Goal: Transaction & Acquisition: Purchase product/service

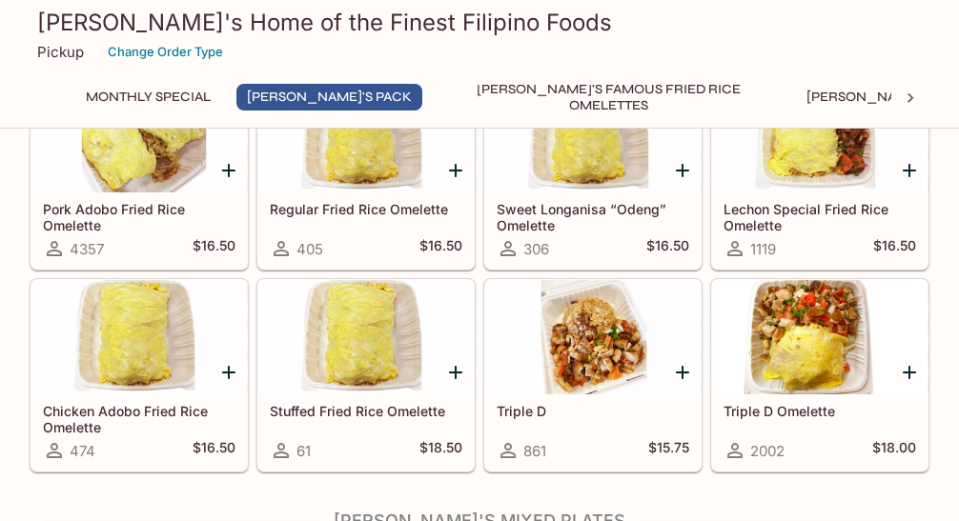
scroll to position [477, 0]
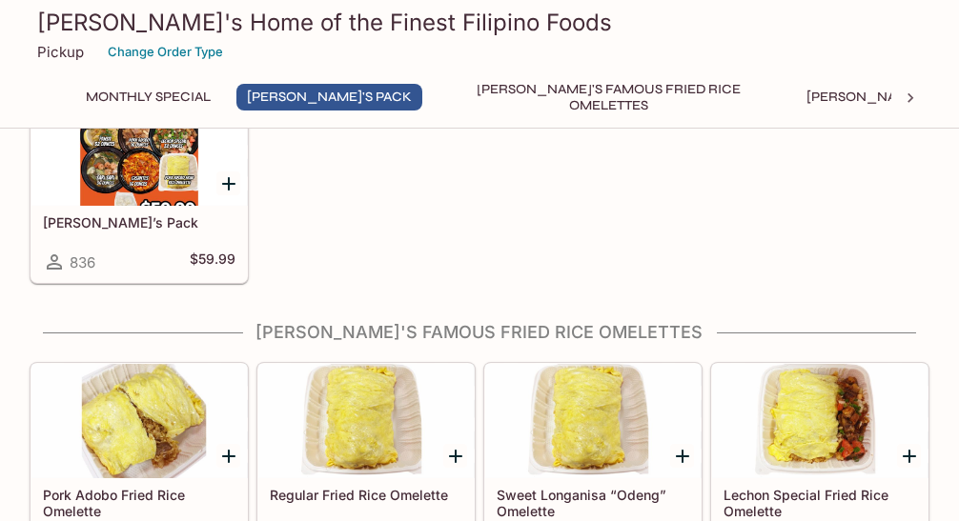
click at [157, 149] on div at bounding box center [138, 149] width 215 height 114
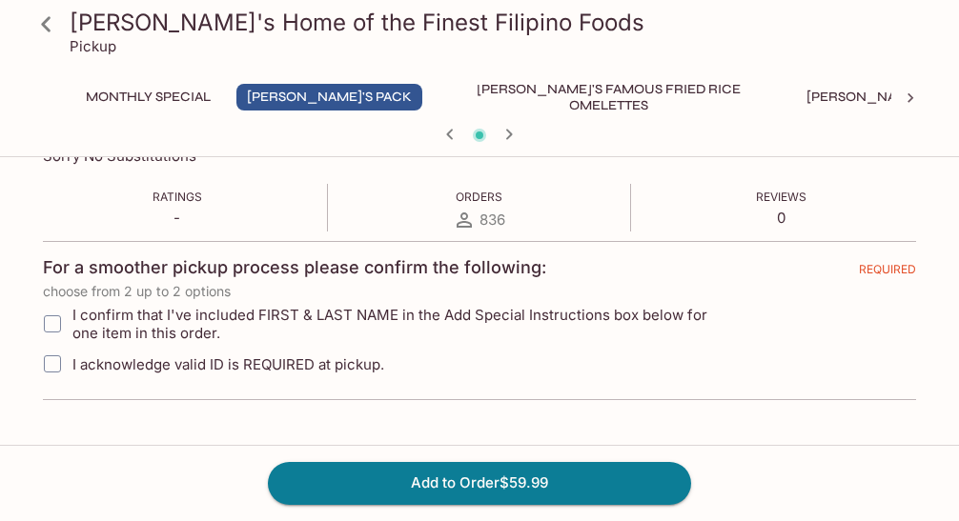
scroll to position [381, 0]
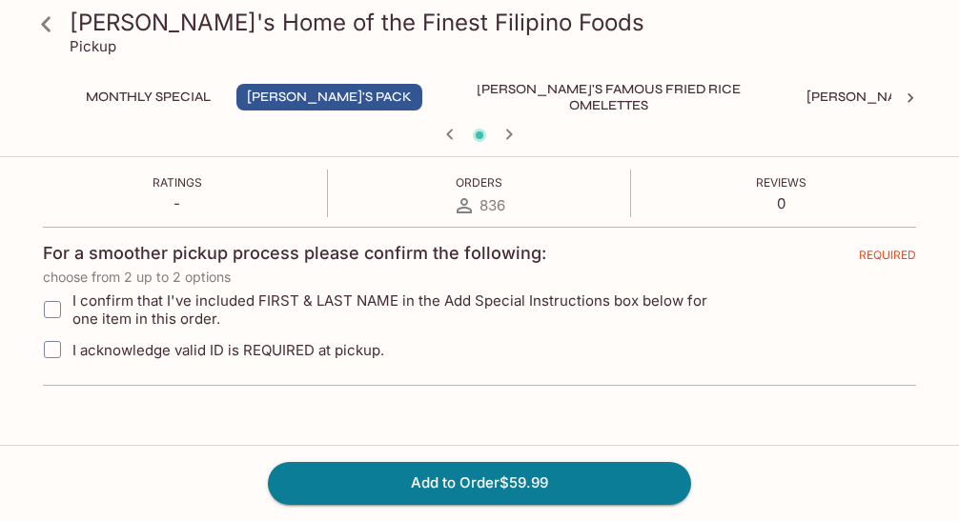
click at [910, 95] on icon at bounding box center [911, 98] width 6 height 10
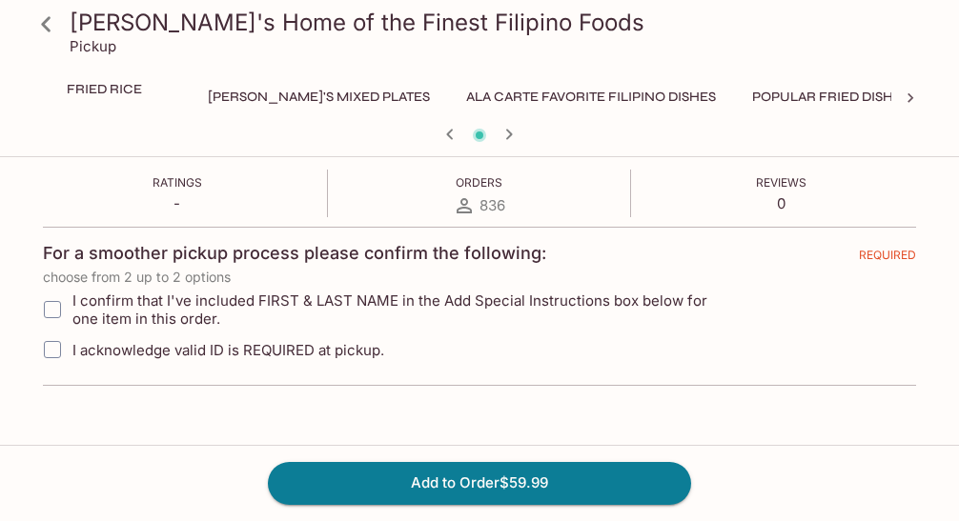
scroll to position [0, 727]
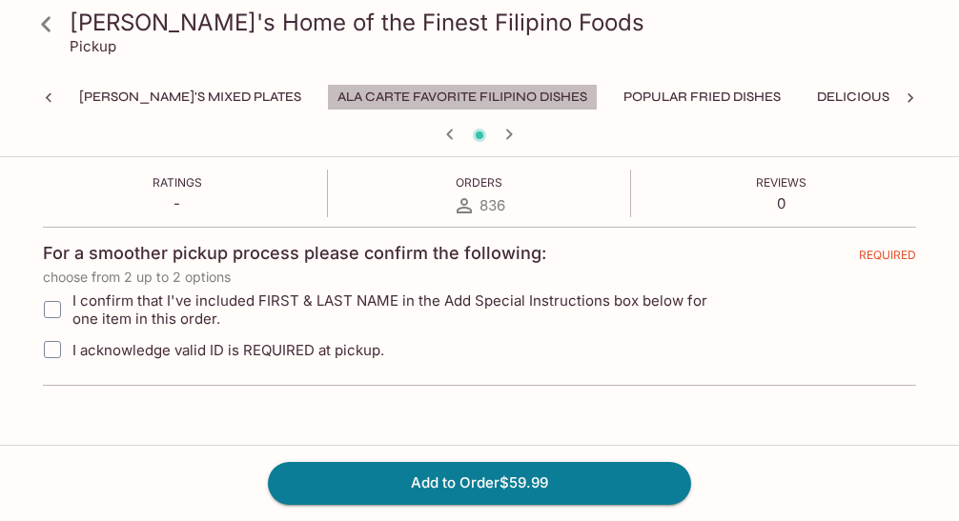
click at [327, 91] on button "Ala Carte Favorite Filipino Dishes" at bounding box center [462, 97] width 271 height 27
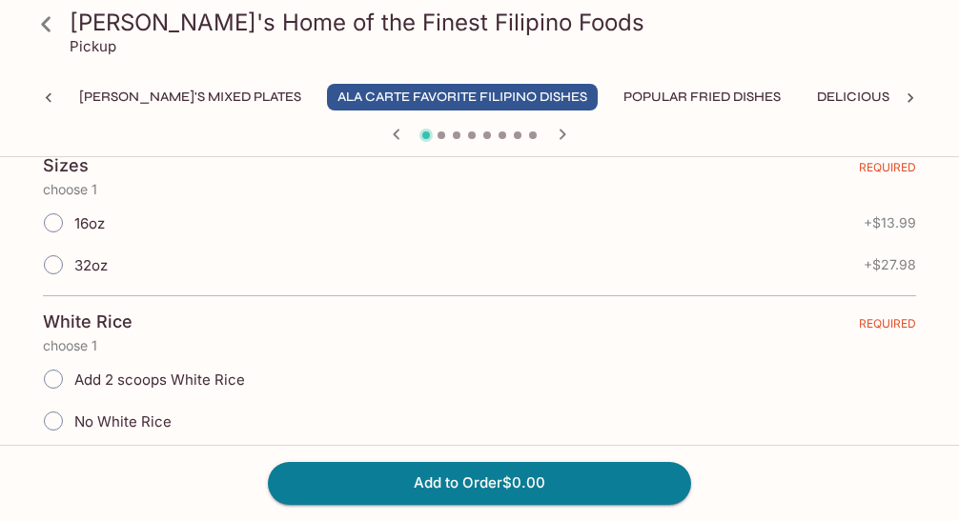
scroll to position [0, 0]
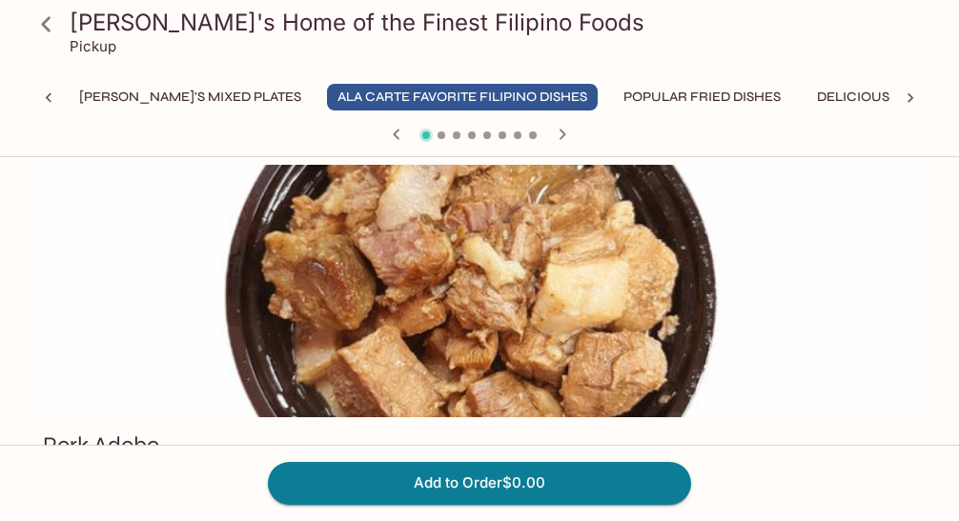
click at [561, 130] on icon "button" at bounding box center [563, 134] width 7 height 10
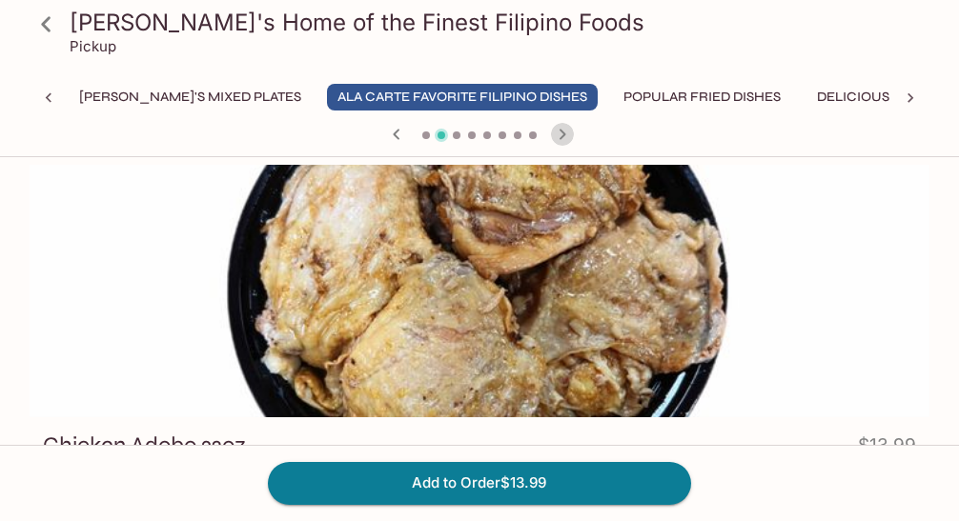
click at [561, 130] on icon "button" at bounding box center [563, 134] width 7 height 10
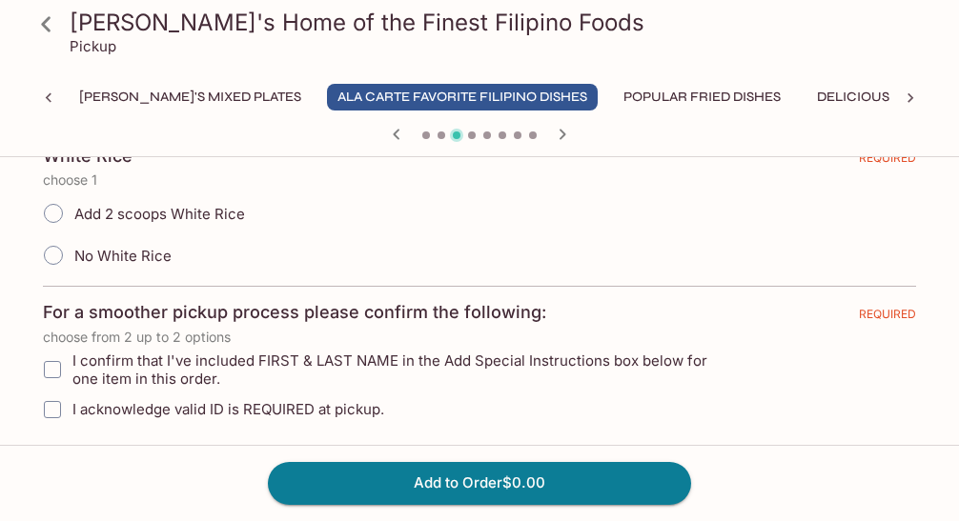
scroll to position [623, 0]
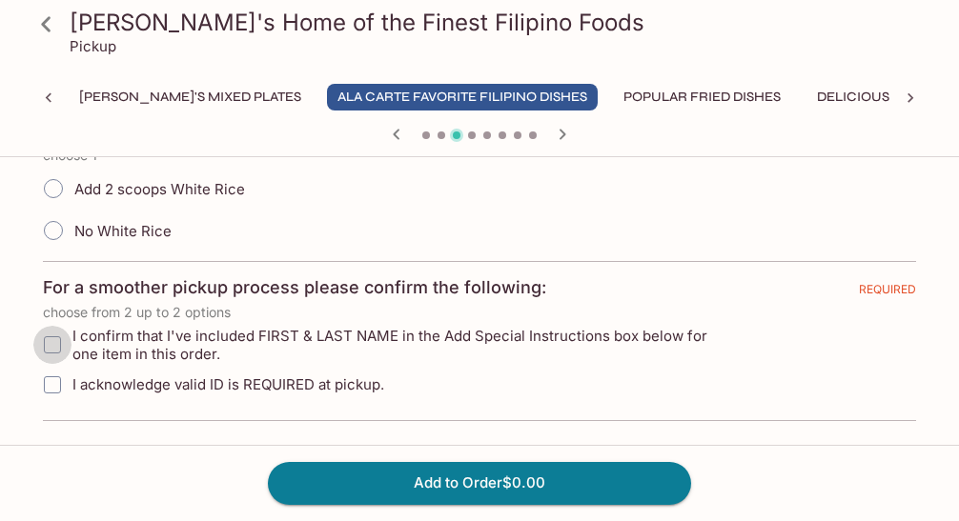
click at [51, 345] on input "I confirm that I've included FIRST & LAST NAME in the Add Special Instructions …" at bounding box center [52, 345] width 38 height 38
click at [49, 382] on input "I acknowledge valid ID is REQUIRED at pickup." at bounding box center [52, 385] width 38 height 38
checkbox input "false"
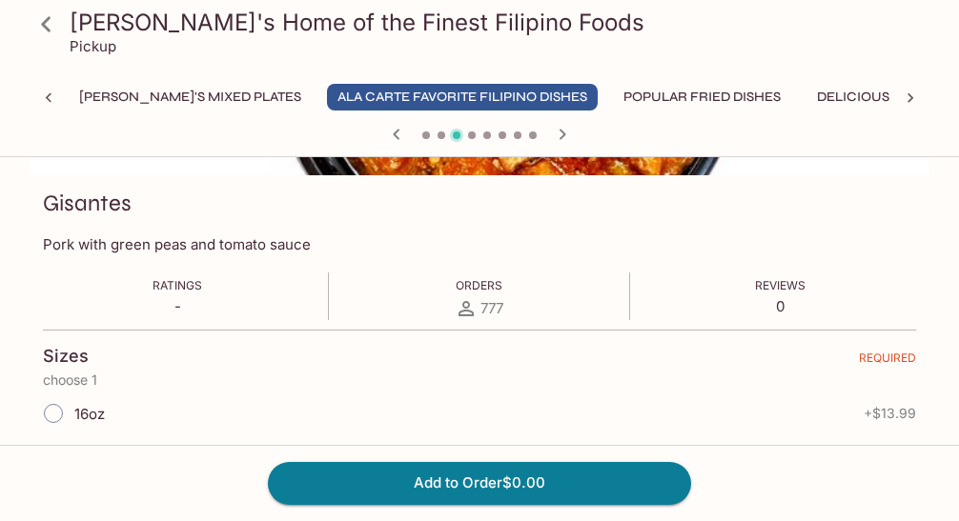
scroll to position [433, 0]
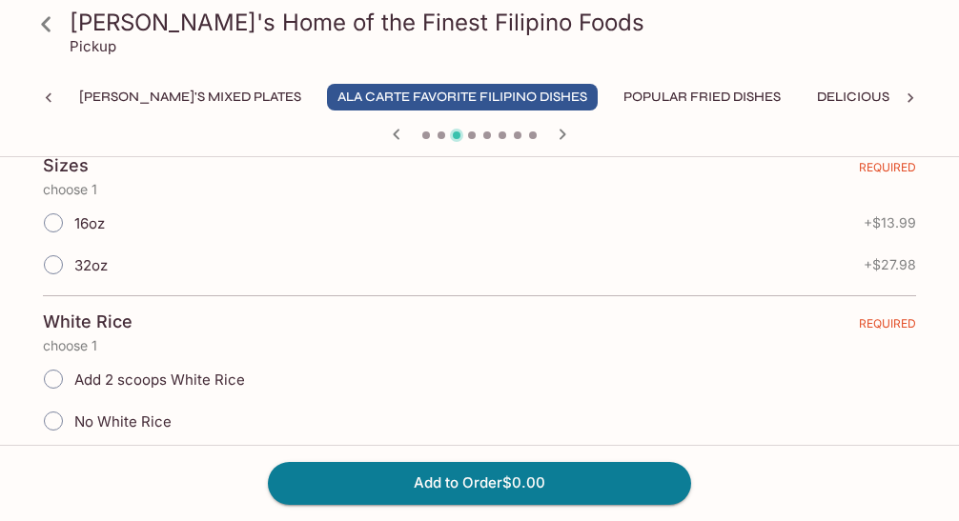
click at [49, 220] on input "16oz" at bounding box center [53, 223] width 40 height 40
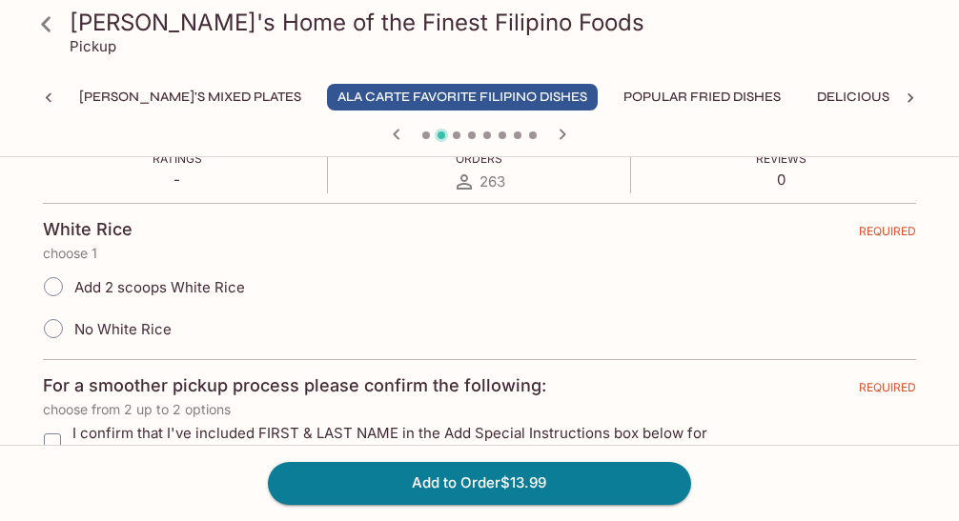
scroll to position [337, 0]
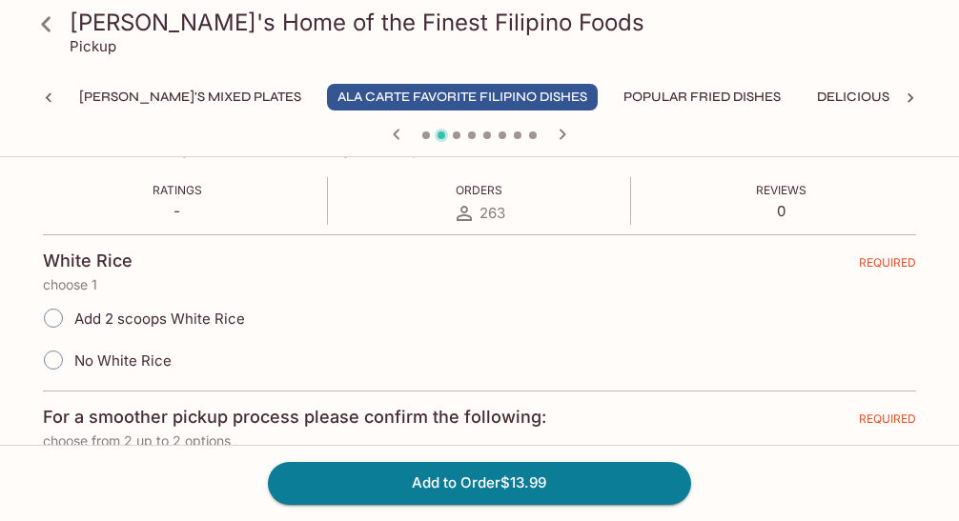
click at [562, 133] on icon "button" at bounding box center [563, 134] width 7 height 10
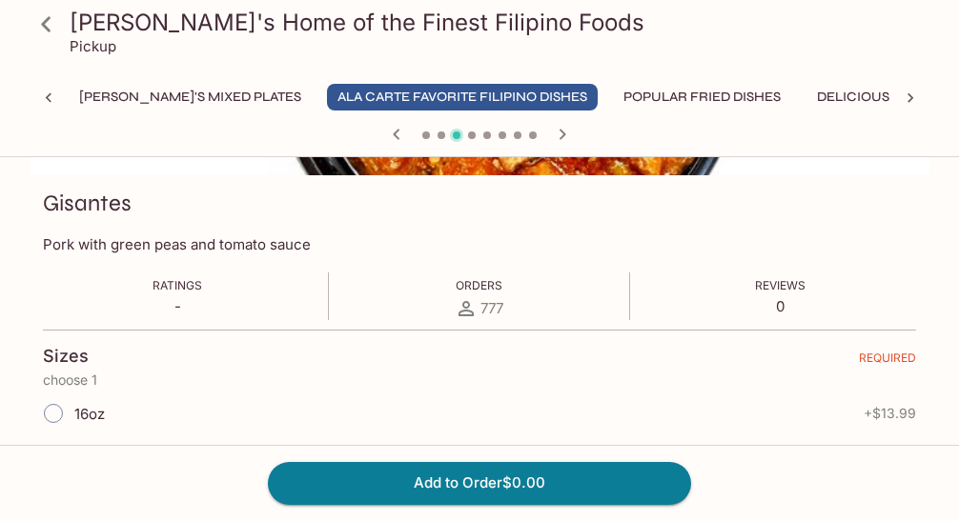
scroll to position [286, 0]
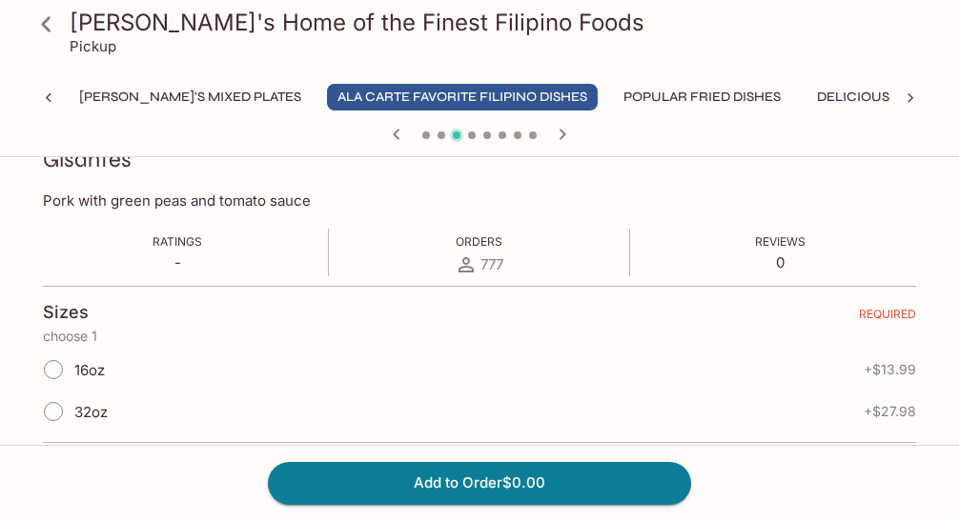
click at [48, 370] on input "16oz" at bounding box center [53, 370] width 40 height 40
radio input "true"
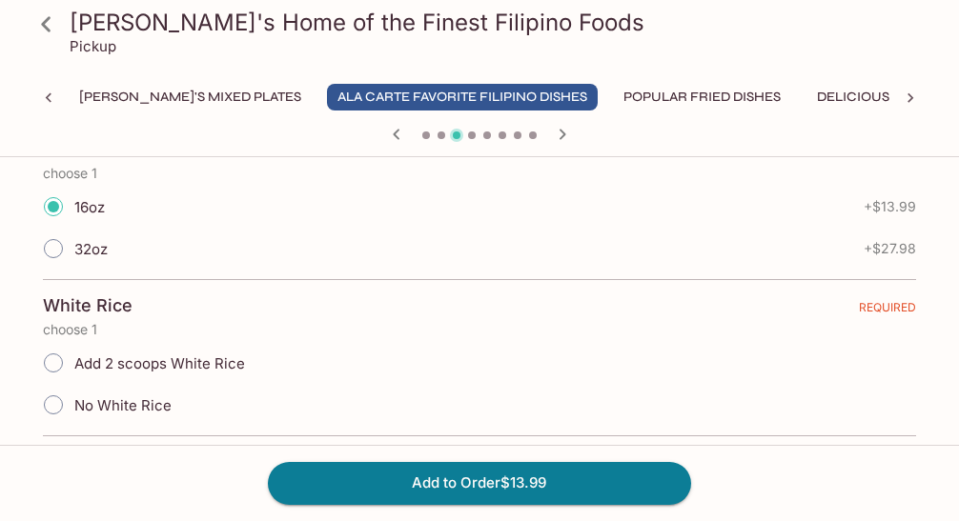
scroll to position [477, 0]
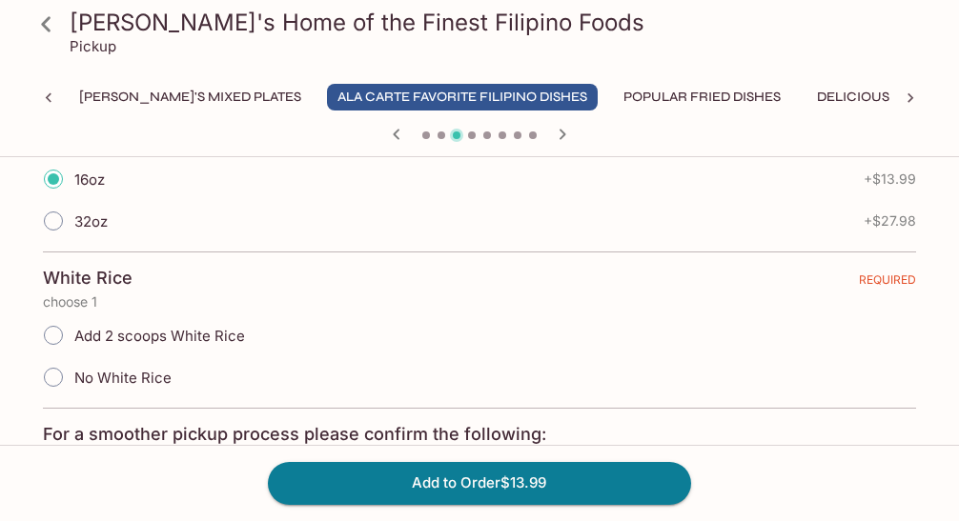
click at [50, 373] on input "No White Rice" at bounding box center [53, 377] width 40 height 40
radio input "true"
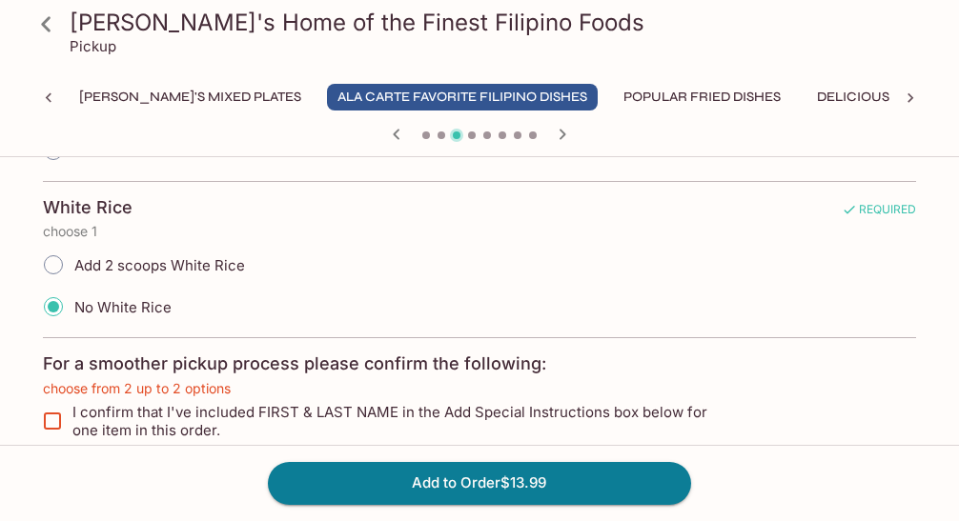
scroll to position [572, 0]
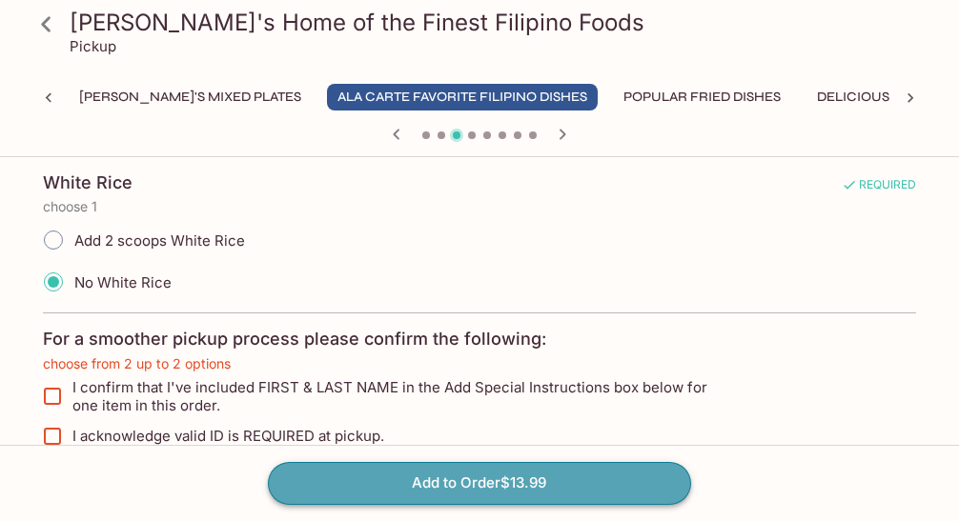
click at [555, 481] on button "Add to Order $13.99" at bounding box center [479, 483] width 423 height 42
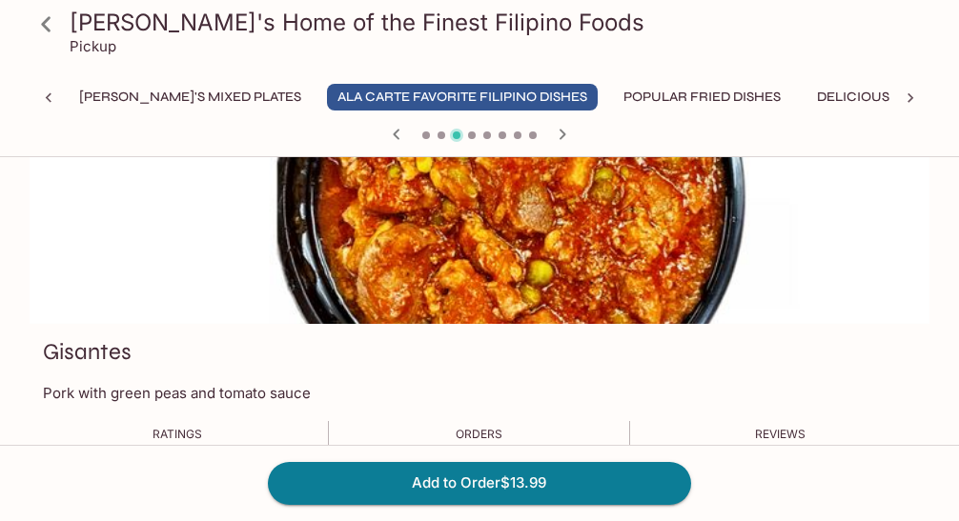
scroll to position [0, 0]
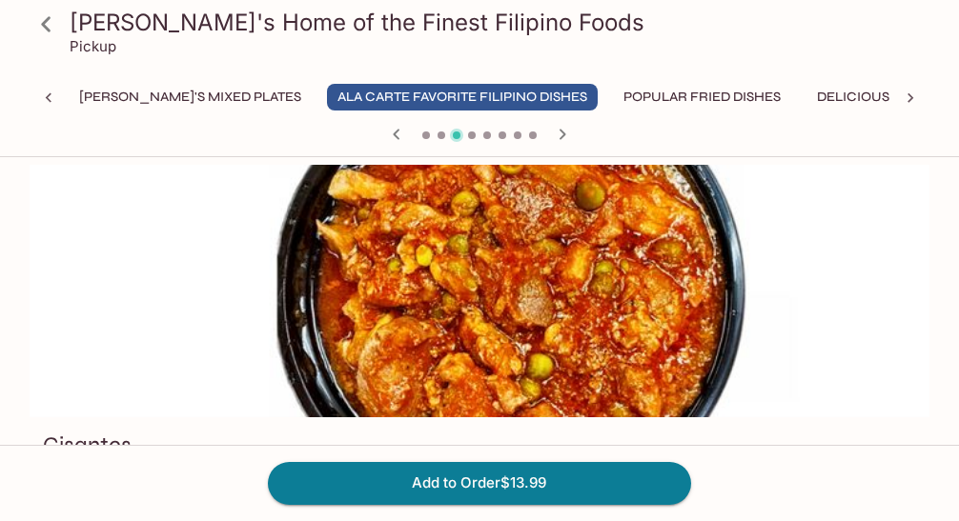
click at [561, 129] on icon "button" at bounding box center [562, 134] width 23 height 23
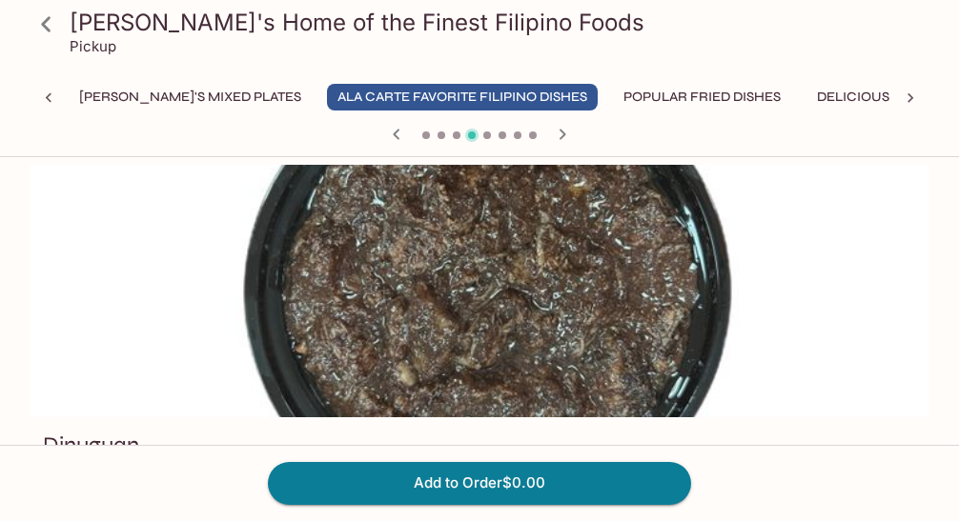
click at [561, 129] on icon "button" at bounding box center [562, 134] width 23 height 23
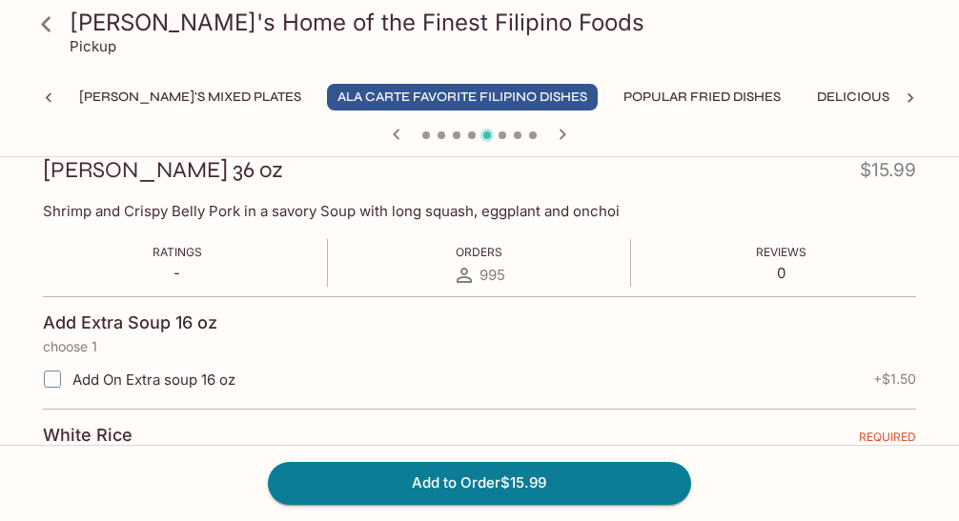
scroll to position [286, 0]
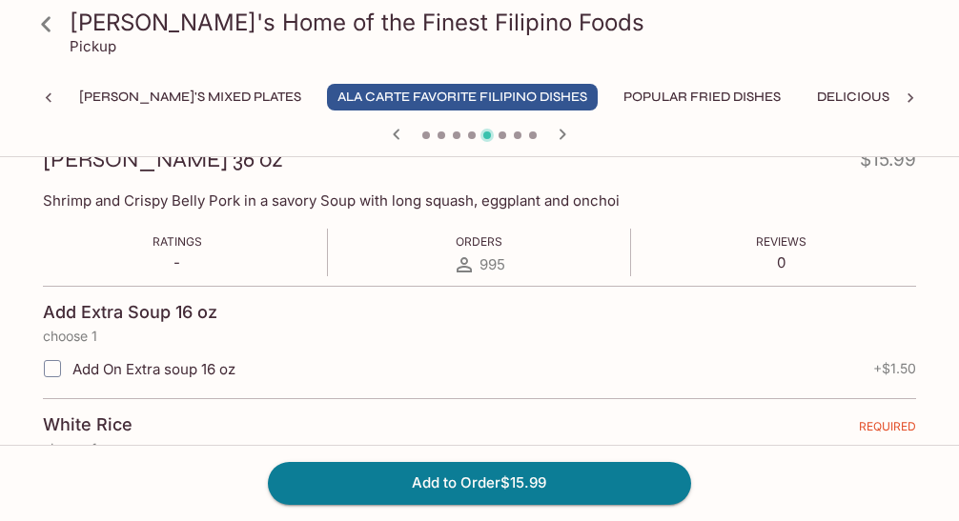
click at [52, 365] on input "Add On Extra soup 16 oz" at bounding box center [52, 369] width 38 height 38
checkbox input "true"
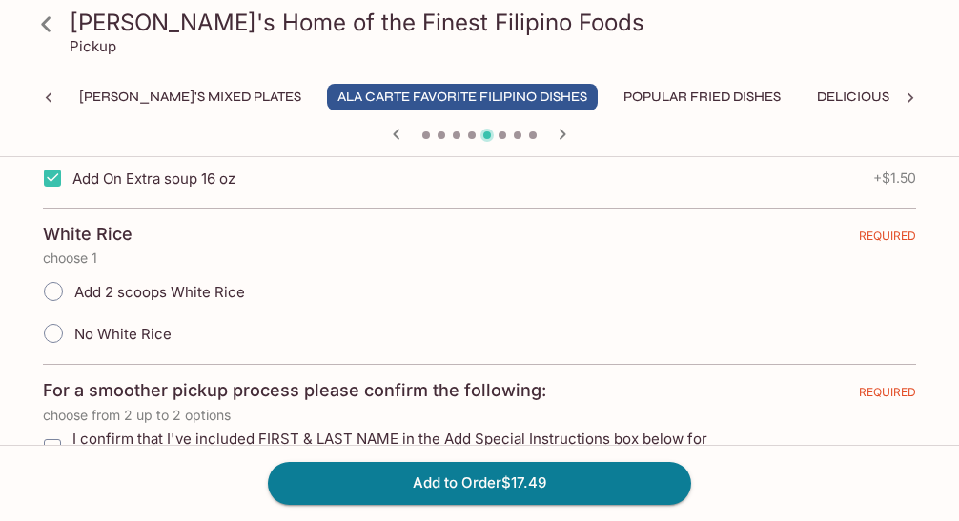
click at [53, 331] on input "No White Rice" at bounding box center [53, 334] width 40 height 40
radio input "true"
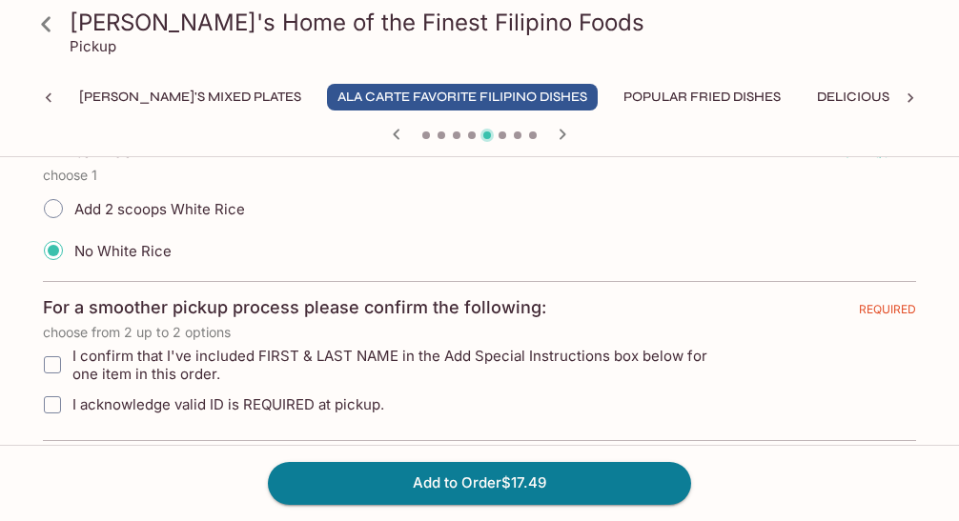
scroll to position [572, 0]
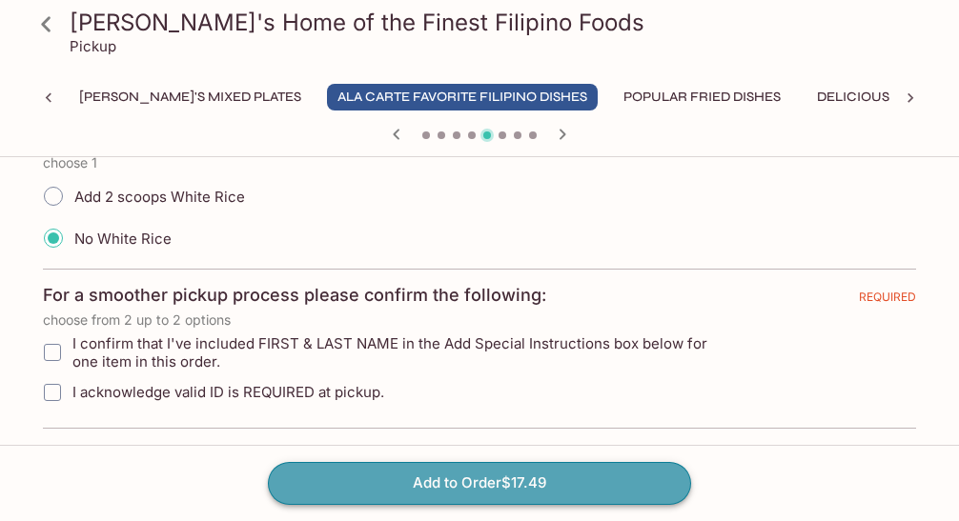
click at [478, 485] on button "Add to Order $17.49" at bounding box center [479, 483] width 423 height 42
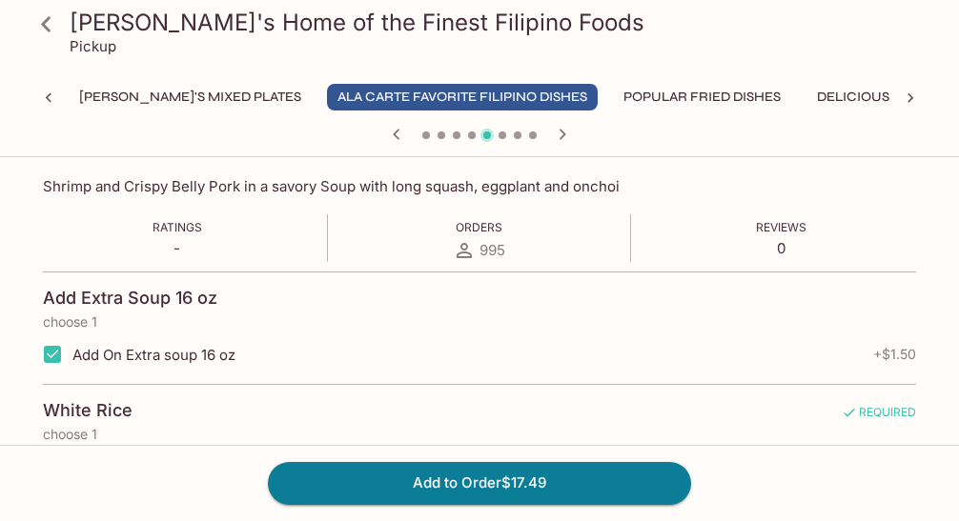
scroll to position [14, 0]
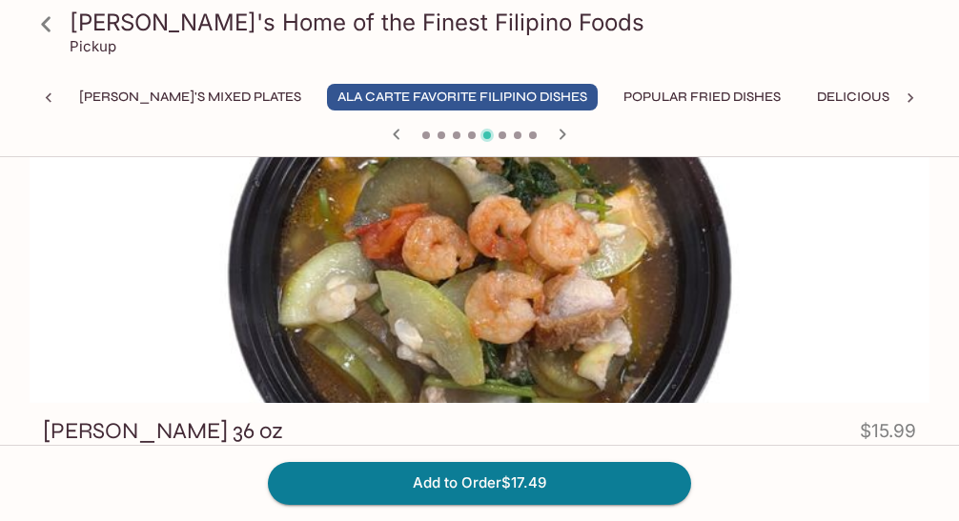
click at [560, 130] on icon "button" at bounding box center [563, 134] width 7 height 10
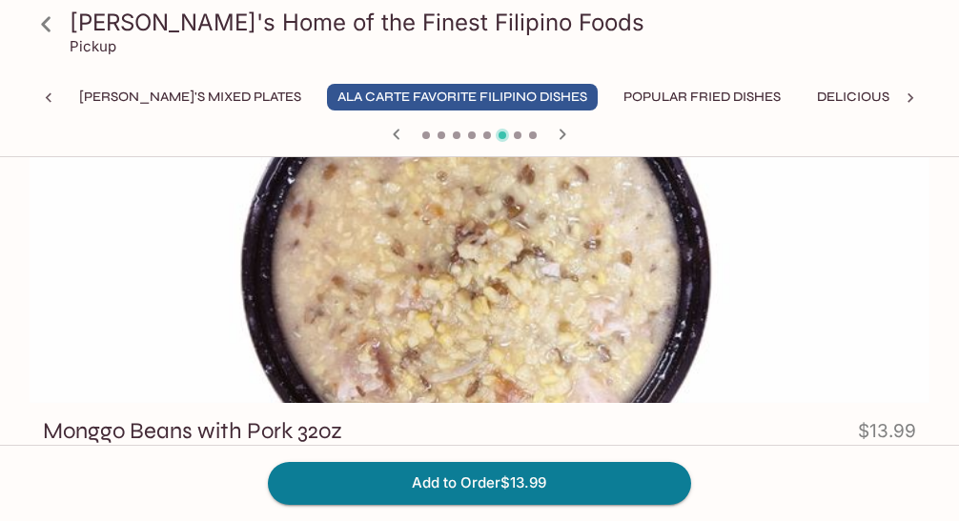
click at [560, 130] on icon "button" at bounding box center [563, 134] width 7 height 10
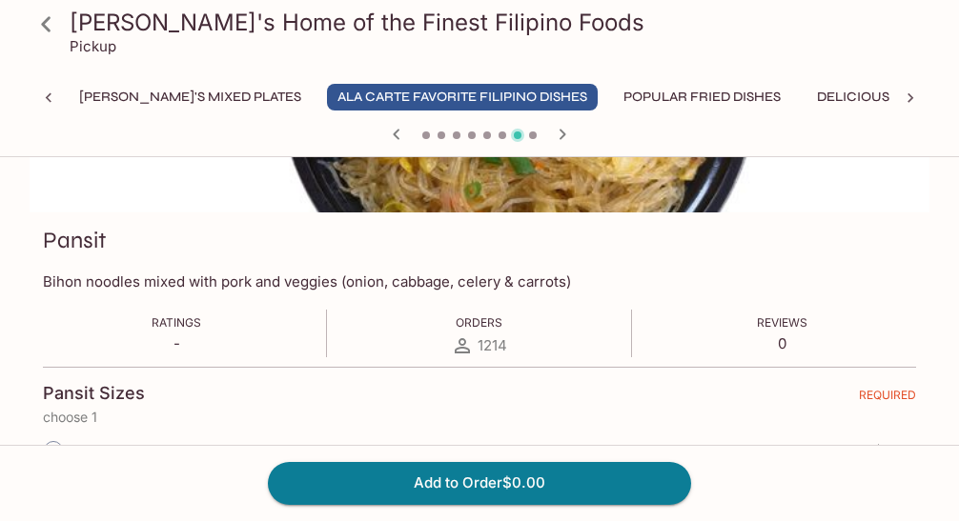
scroll to position [396, 0]
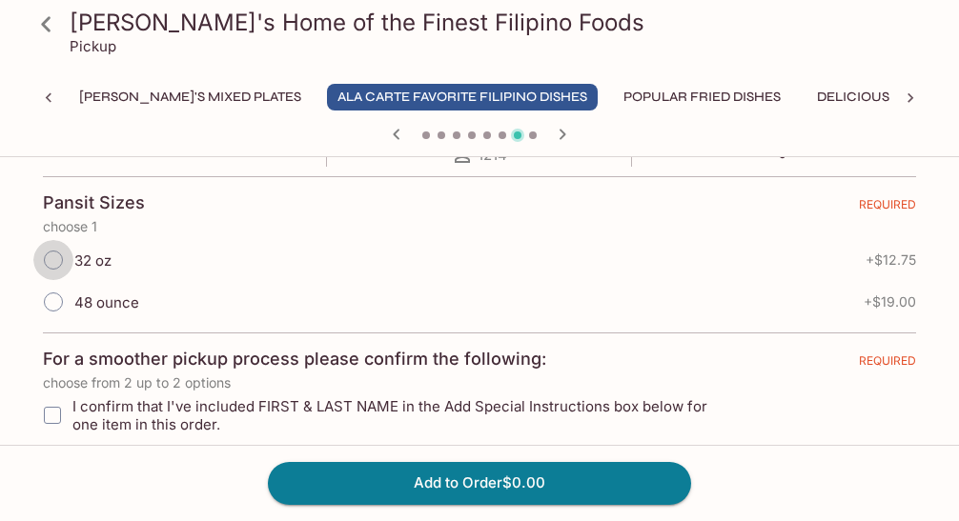
click at [53, 260] on input "32 oz" at bounding box center [53, 260] width 40 height 40
radio input "true"
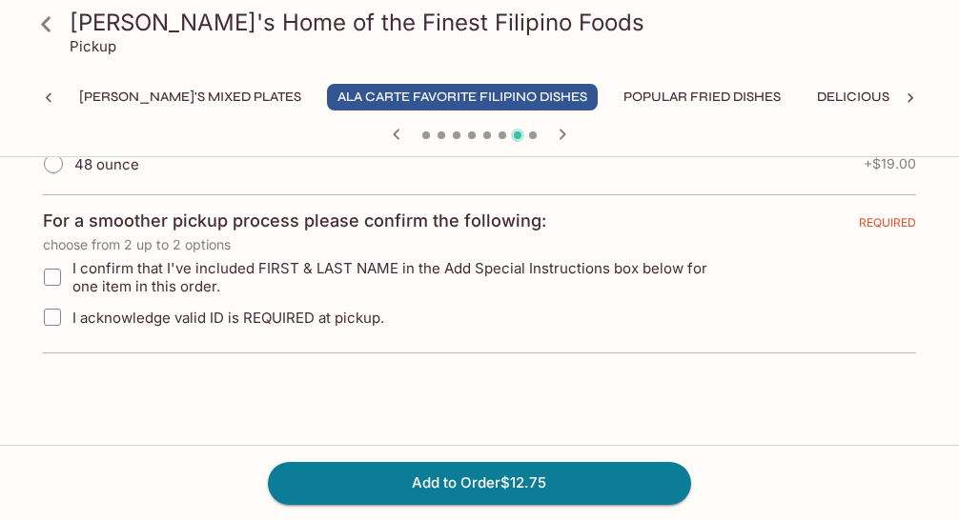
scroll to position [572, 0]
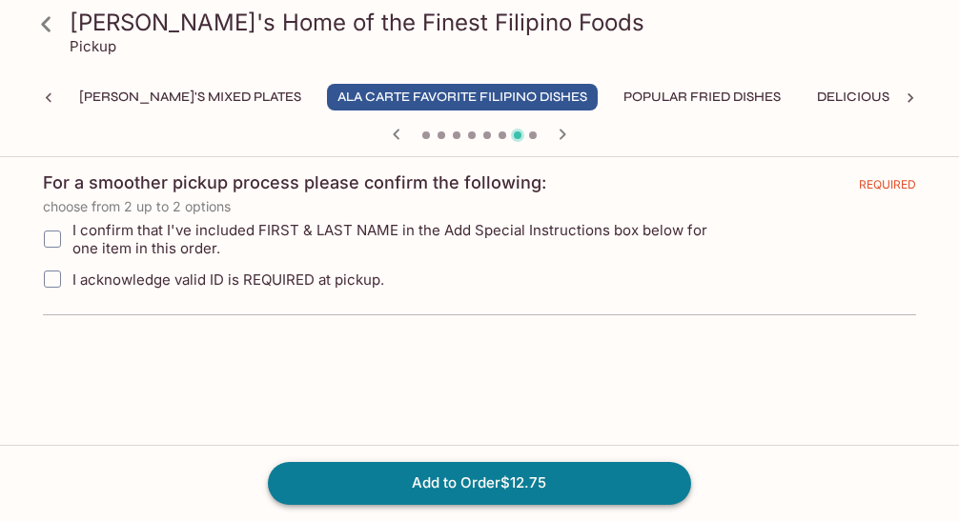
click at [459, 478] on button "Add to Order $12.75" at bounding box center [479, 483] width 423 height 42
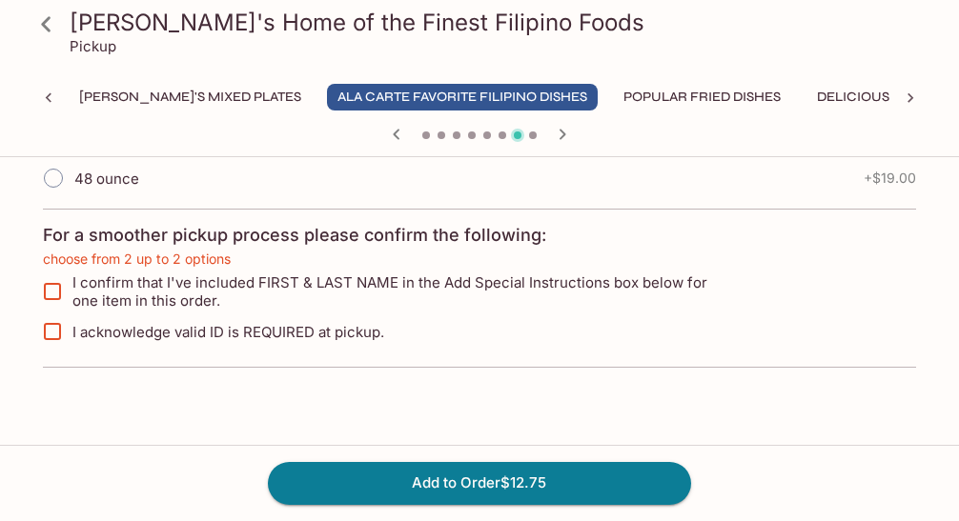
scroll to position [477, 0]
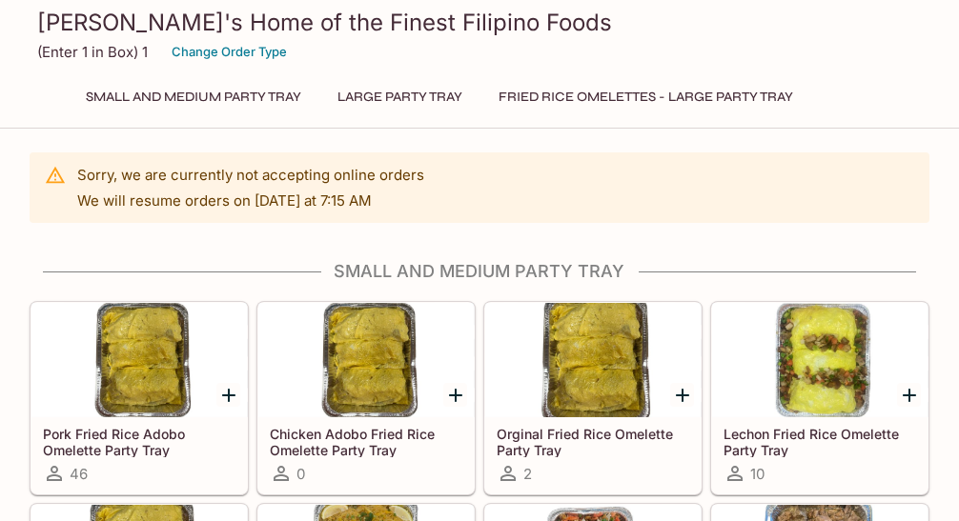
click at [148, 95] on button "Small and Medium Party Tray" at bounding box center [193, 97] width 236 height 27
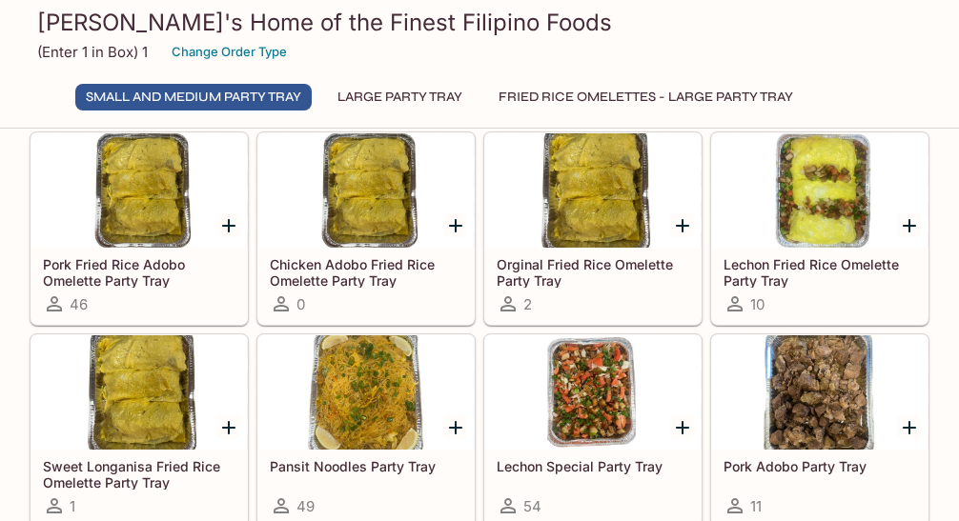
scroll to position [194, 0]
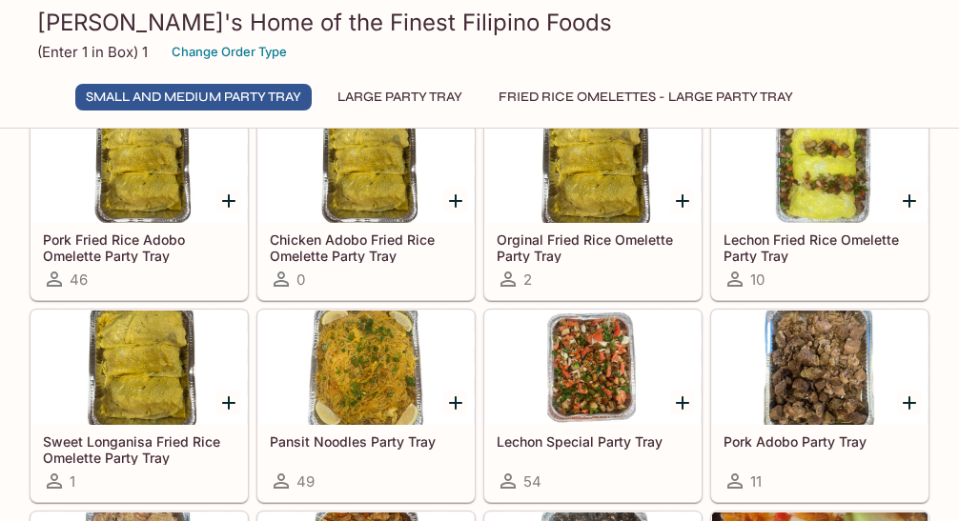
click at [389, 355] on div at bounding box center [365, 368] width 215 height 114
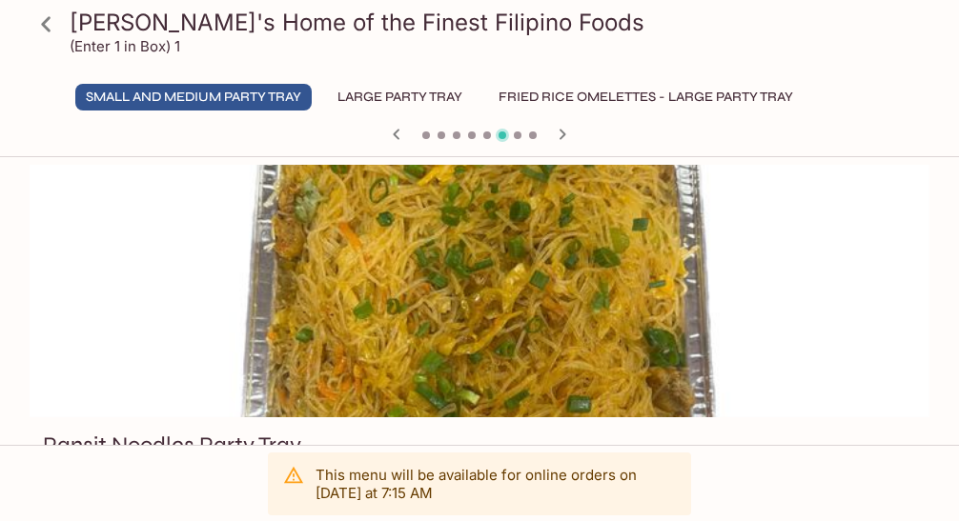
click at [562, 133] on icon "button" at bounding box center [562, 134] width 23 height 23
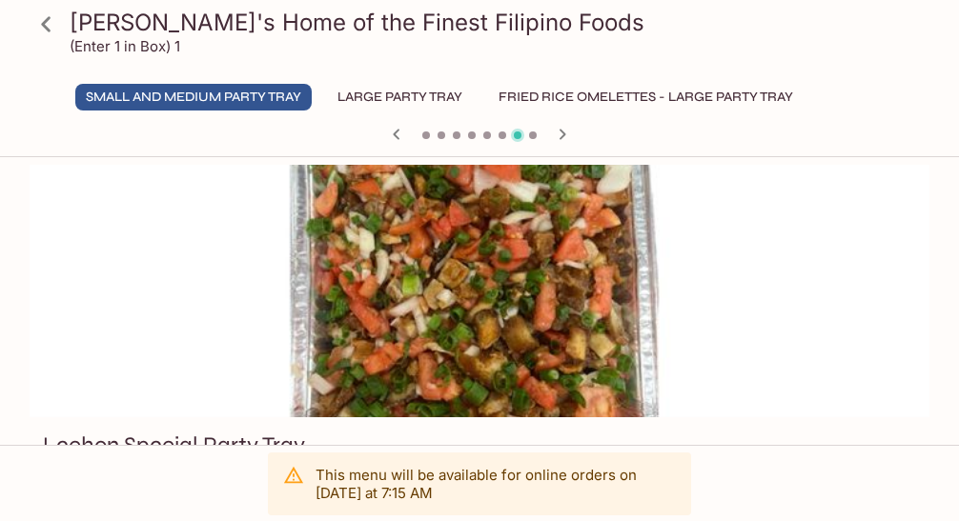
click at [563, 132] on icon "button" at bounding box center [563, 134] width 7 height 10
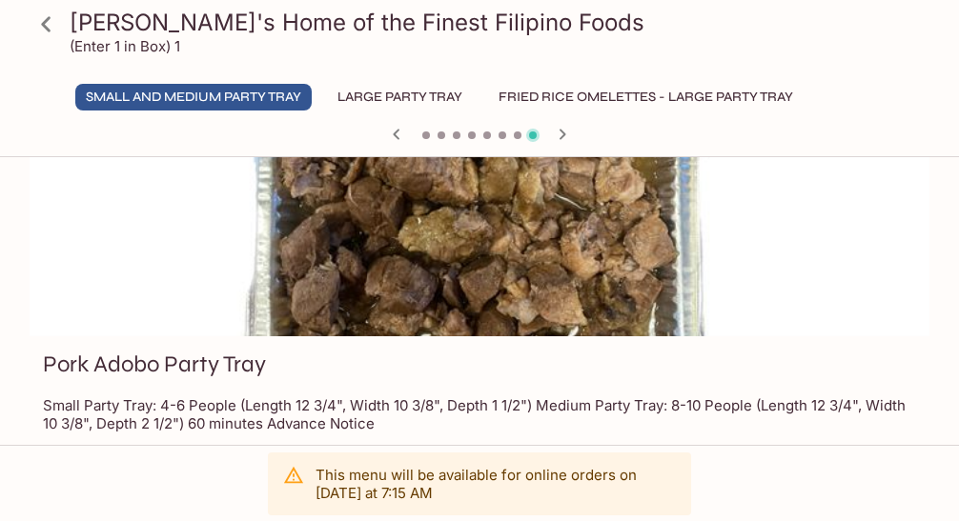
scroll to position [95, 0]
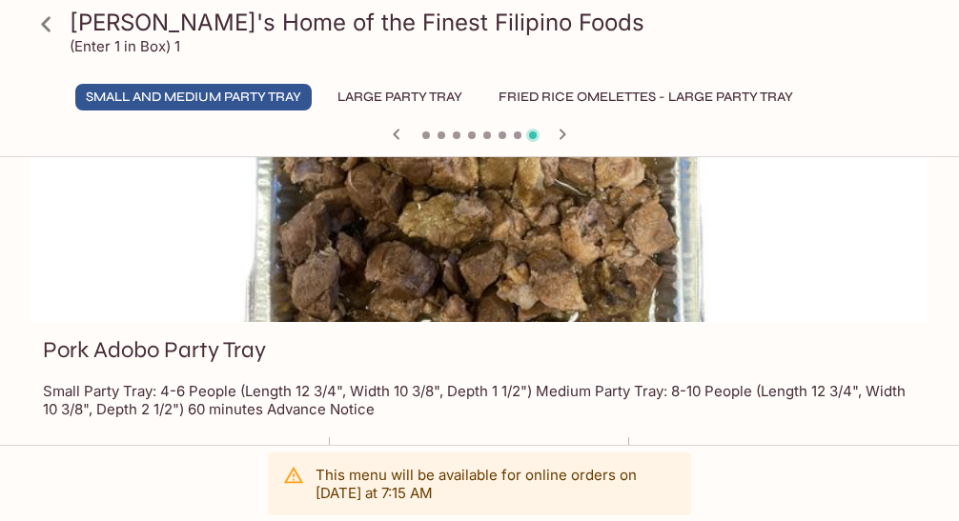
click at [393, 133] on icon "button" at bounding box center [396, 134] width 23 height 23
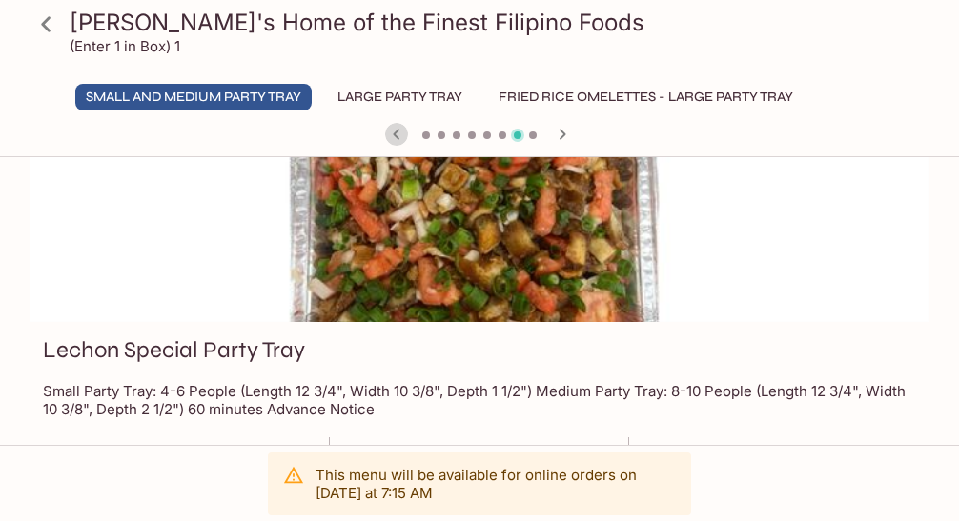
click at [393, 133] on icon "button" at bounding box center [396, 134] width 23 height 23
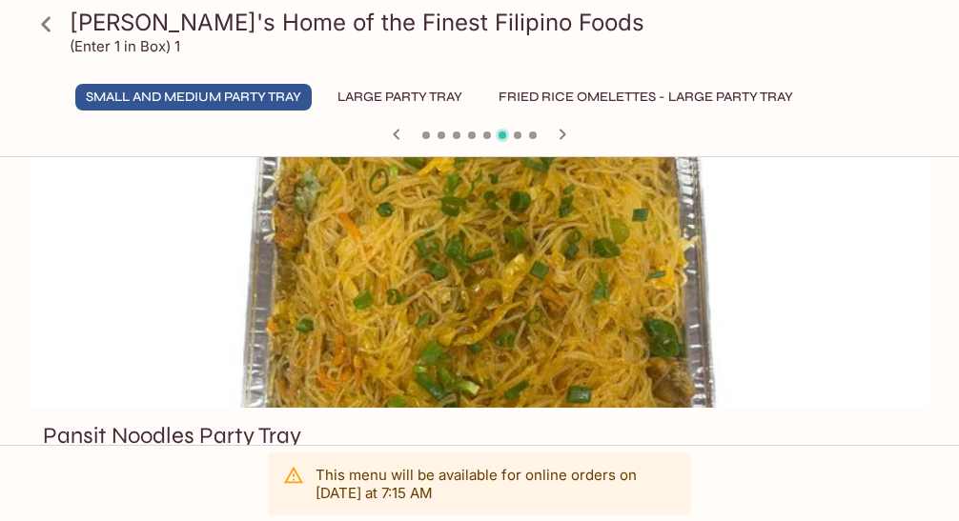
scroll to position [0, 0]
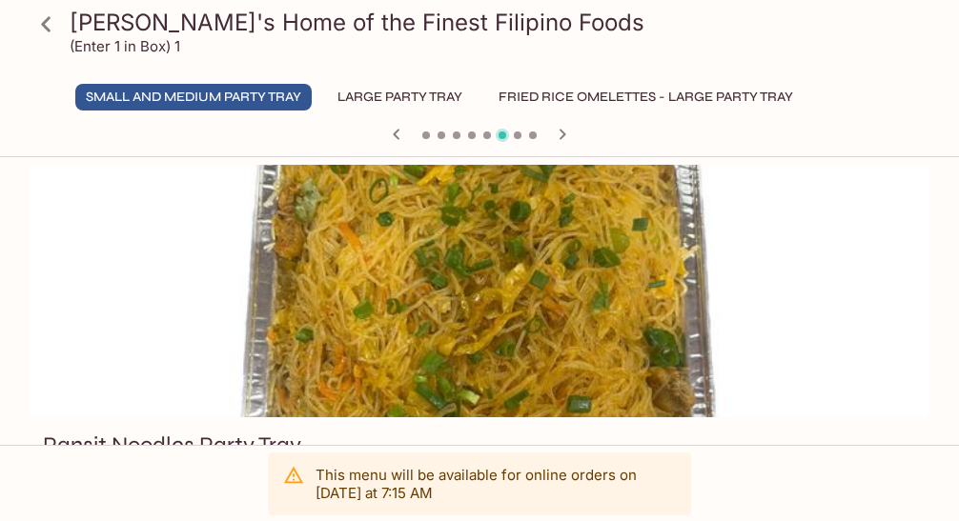
click at [394, 131] on icon "button" at bounding box center [396, 134] width 23 height 23
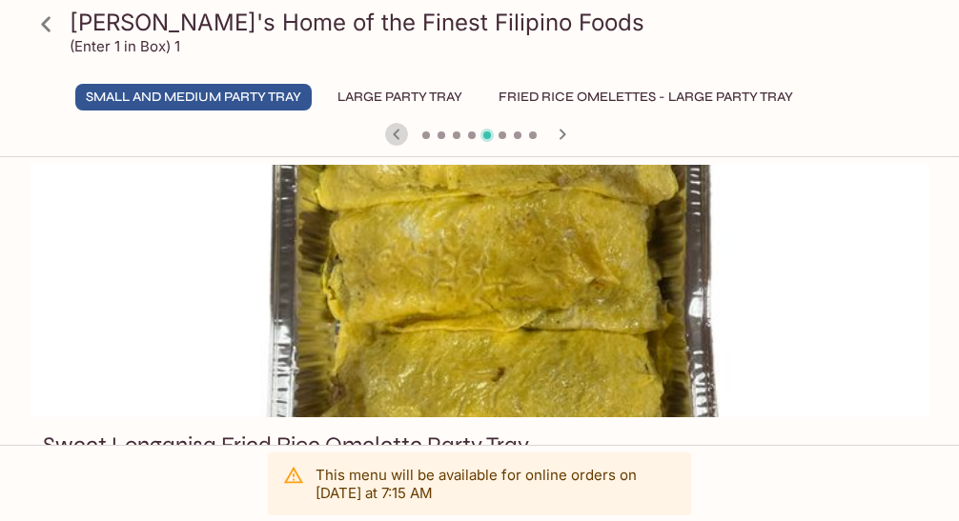
click at [394, 131] on icon "button" at bounding box center [396, 134] width 23 height 23
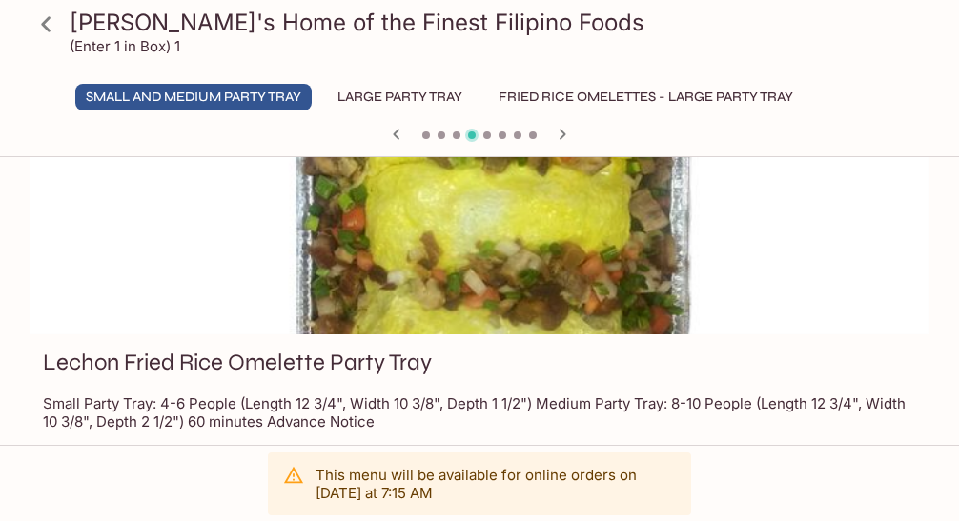
scroll to position [95, 0]
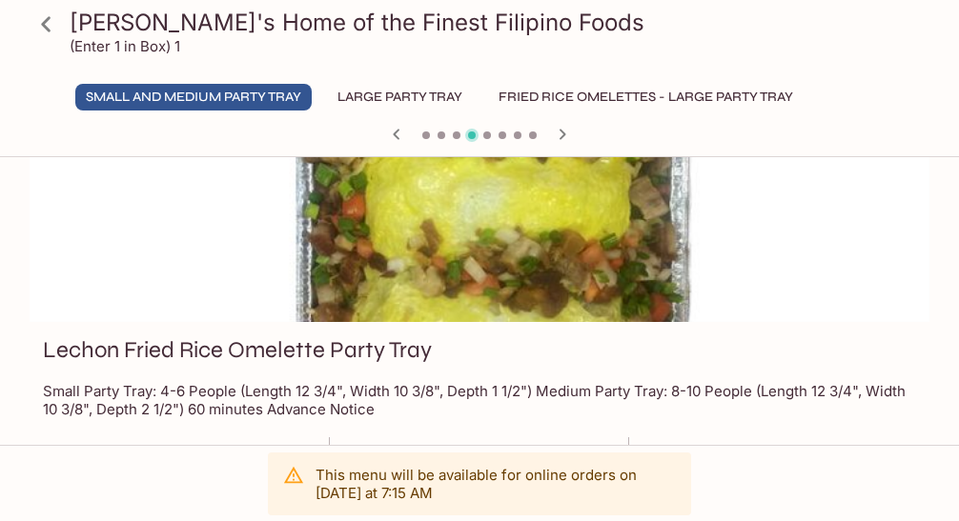
click at [396, 132] on icon "button" at bounding box center [396, 134] width 7 height 10
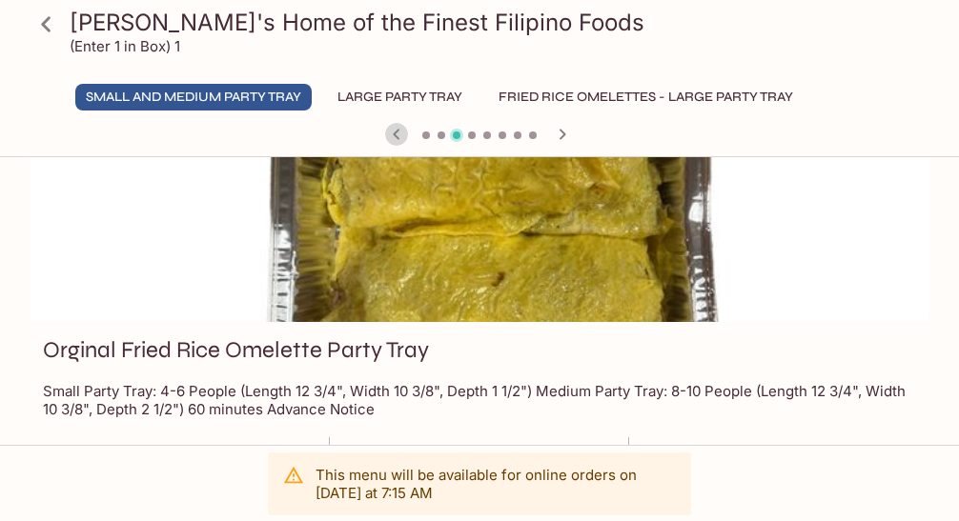
click at [392, 133] on icon "button" at bounding box center [396, 134] width 23 height 23
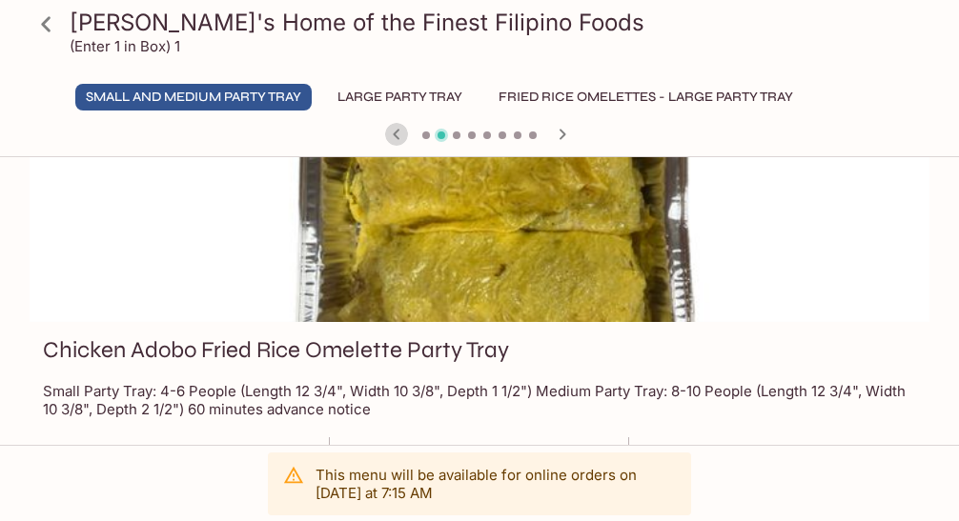
click at [392, 133] on icon "button" at bounding box center [396, 134] width 23 height 23
click at [389, 134] on div at bounding box center [479, 136] width 915 height 29
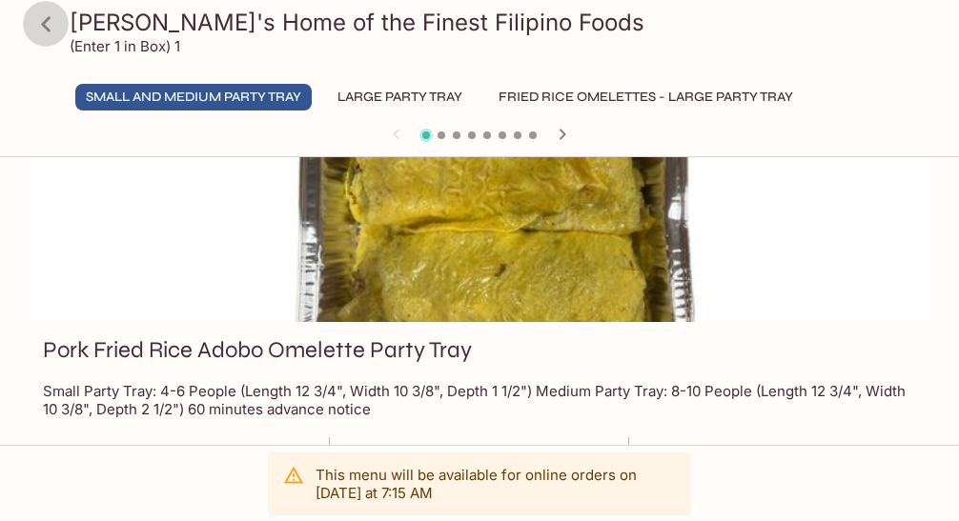
click at [44, 11] on icon at bounding box center [46, 24] width 33 height 33
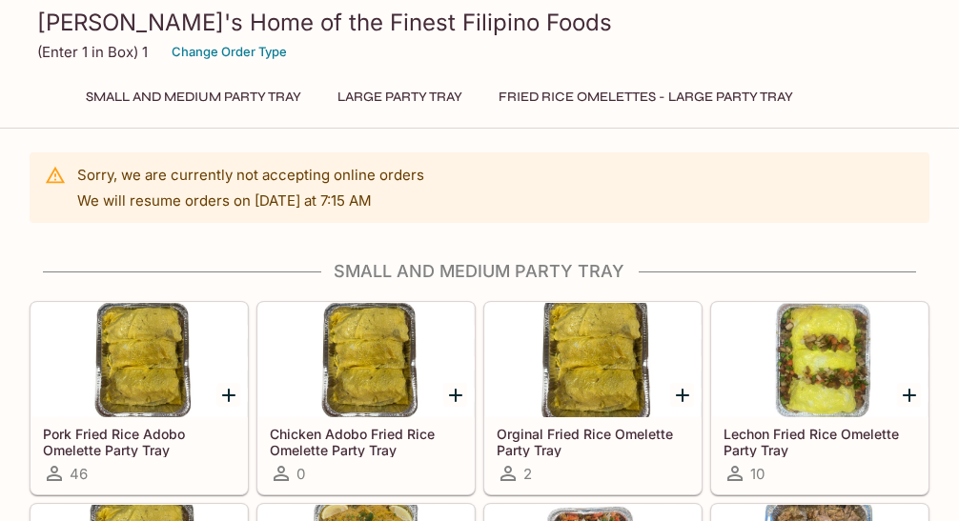
scroll to position [95, 0]
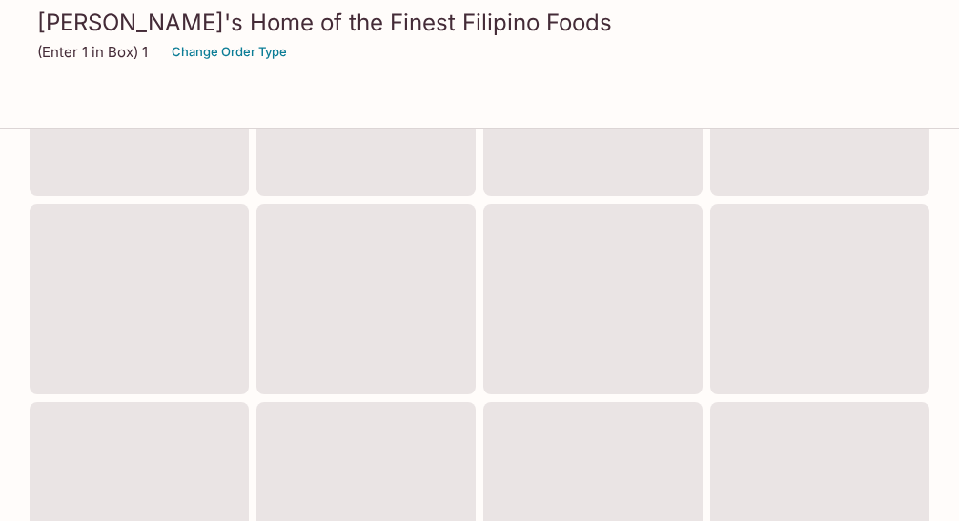
scroll to position [187, 0]
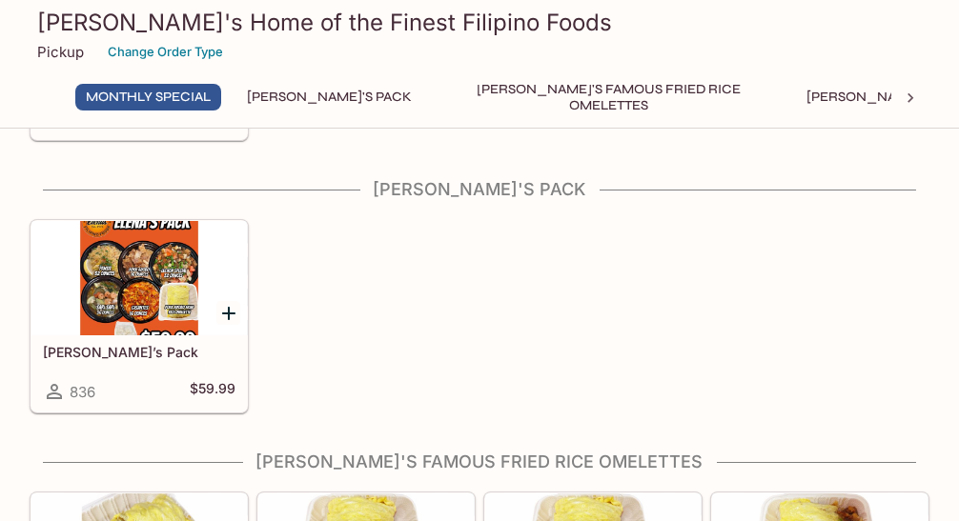
scroll to position [381, 0]
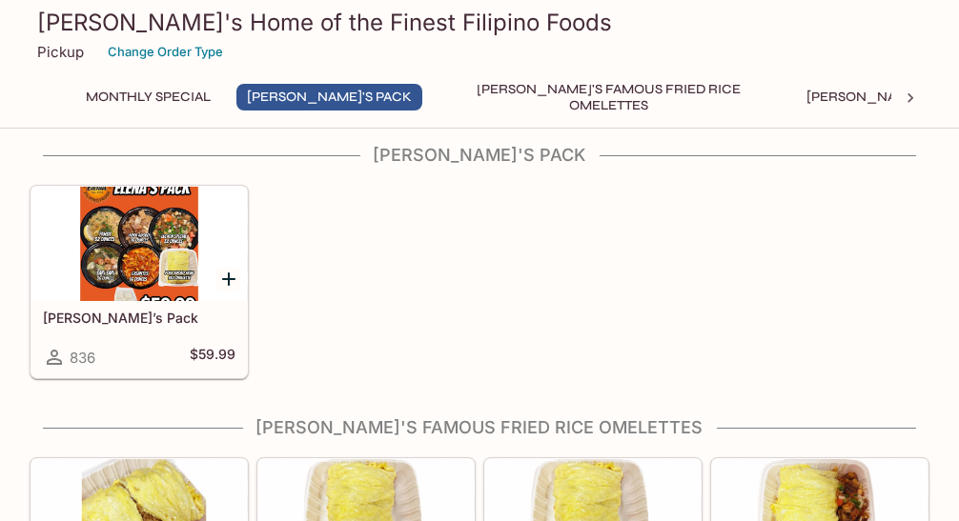
click at [135, 285] on div at bounding box center [138, 244] width 215 height 114
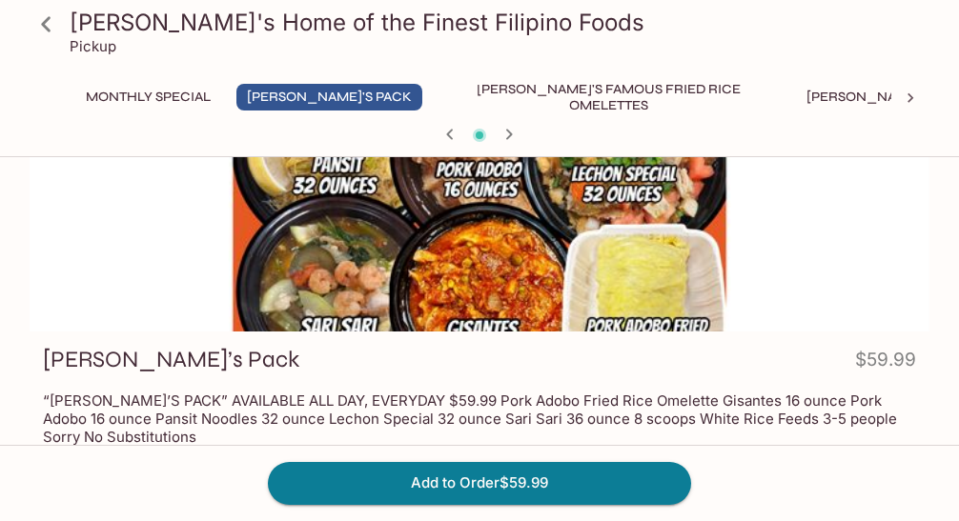
scroll to position [95, 0]
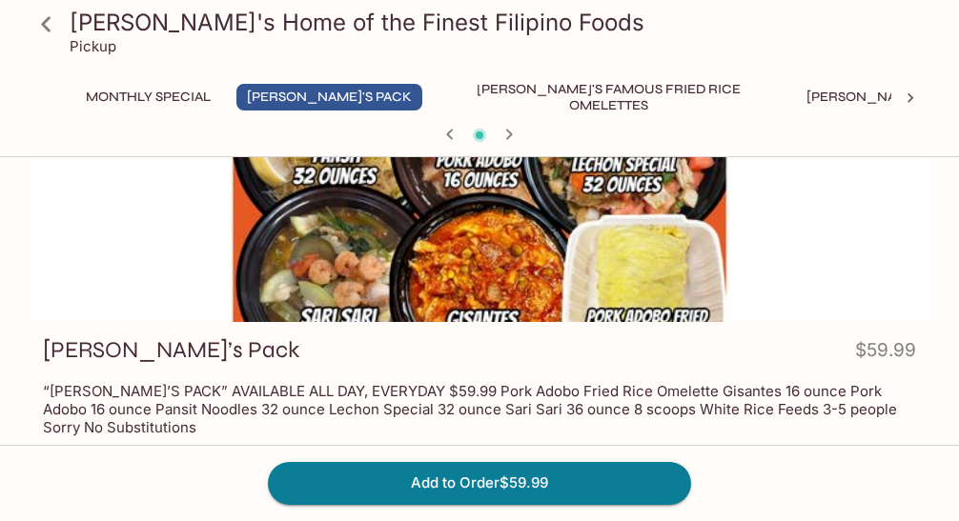
click at [589, 228] on div at bounding box center [480, 196] width 900 height 253
click at [270, 219] on div at bounding box center [480, 196] width 900 height 253
click at [318, 221] on div at bounding box center [480, 196] width 900 height 253
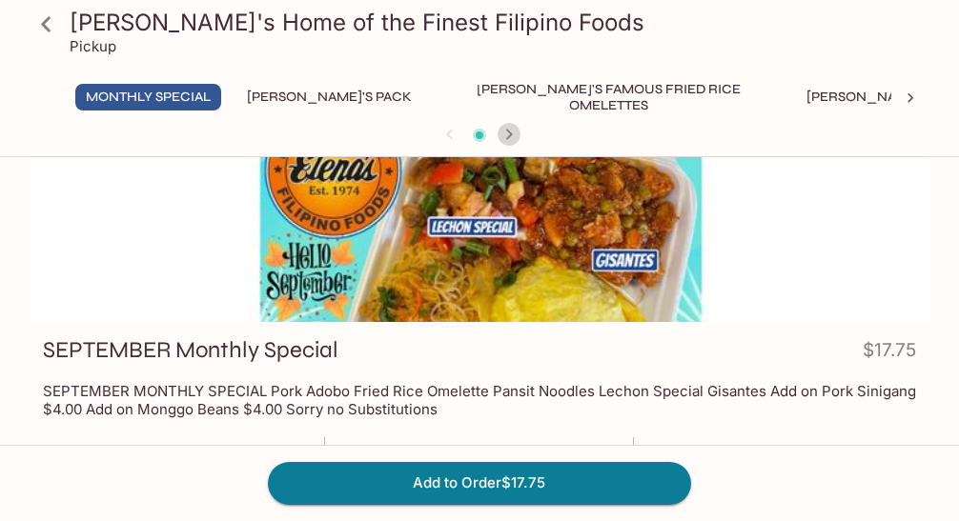
click at [510, 129] on icon "button" at bounding box center [509, 134] width 23 height 23
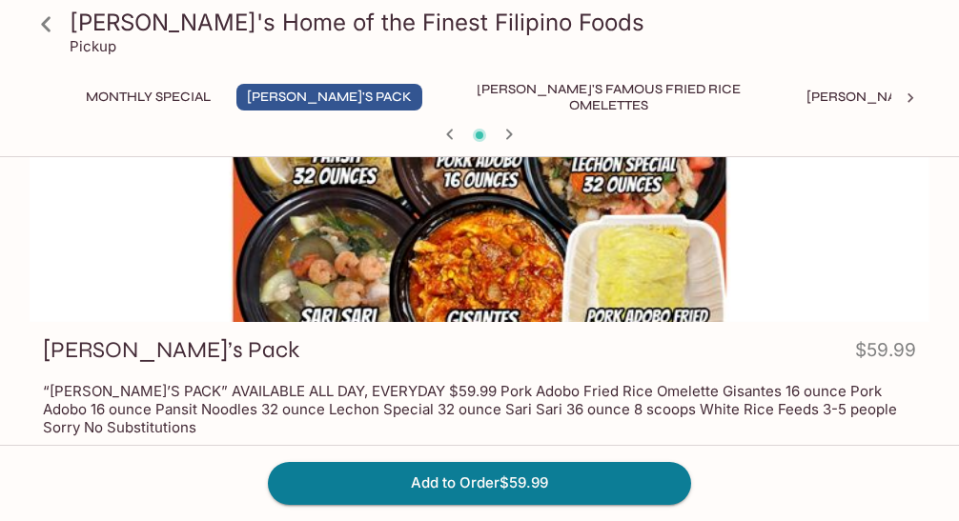
click at [527, 263] on div at bounding box center [480, 196] width 900 height 253
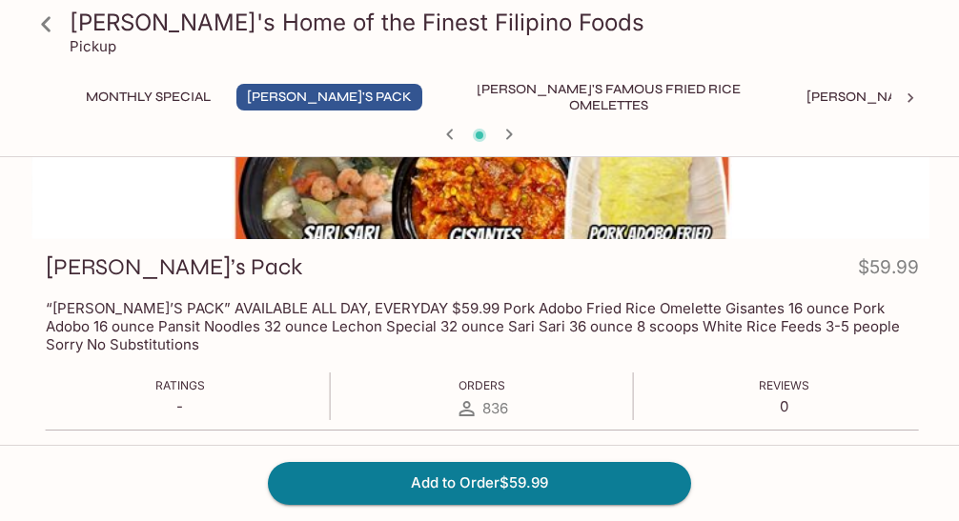
scroll to position [191, 0]
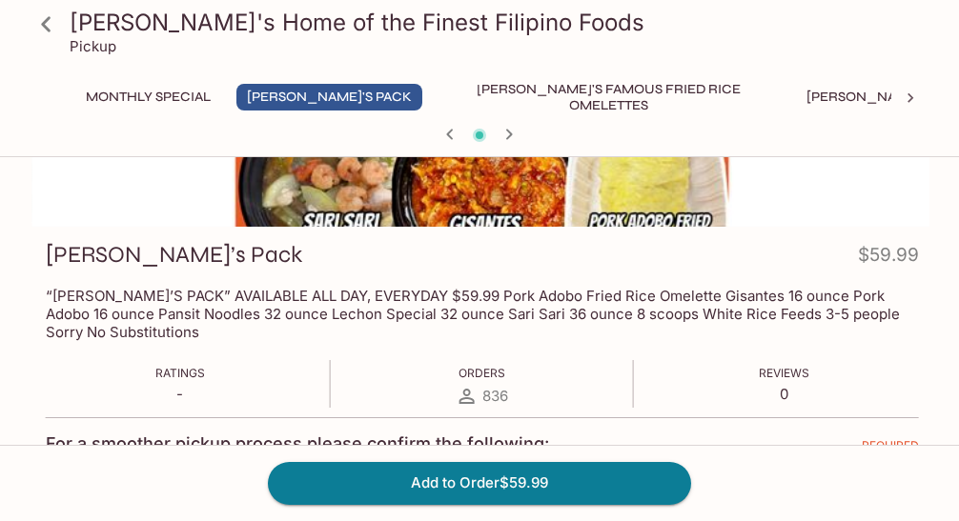
click at [532, 183] on div at bounding box center [482, 100] width 900 height 253
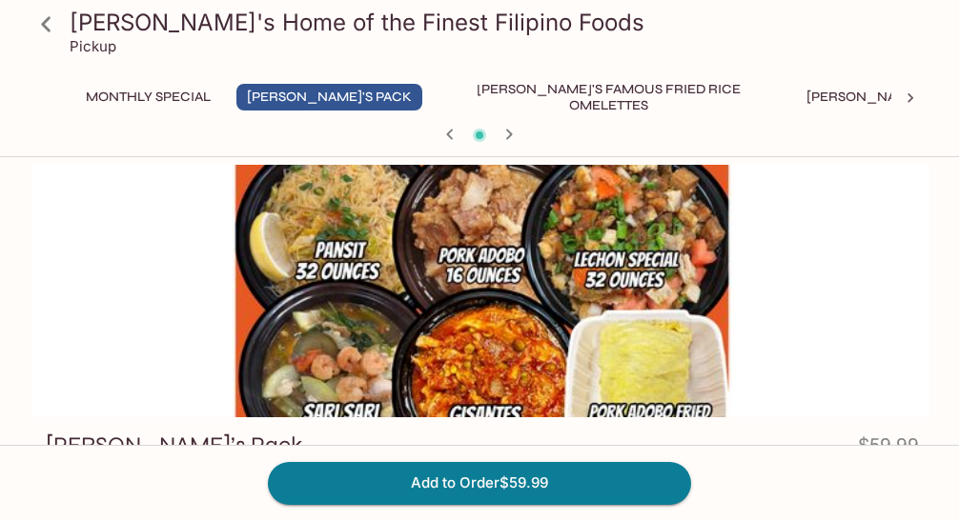
click at [908, 99] on icon at bounding box center [910, 98] width 19 height 19
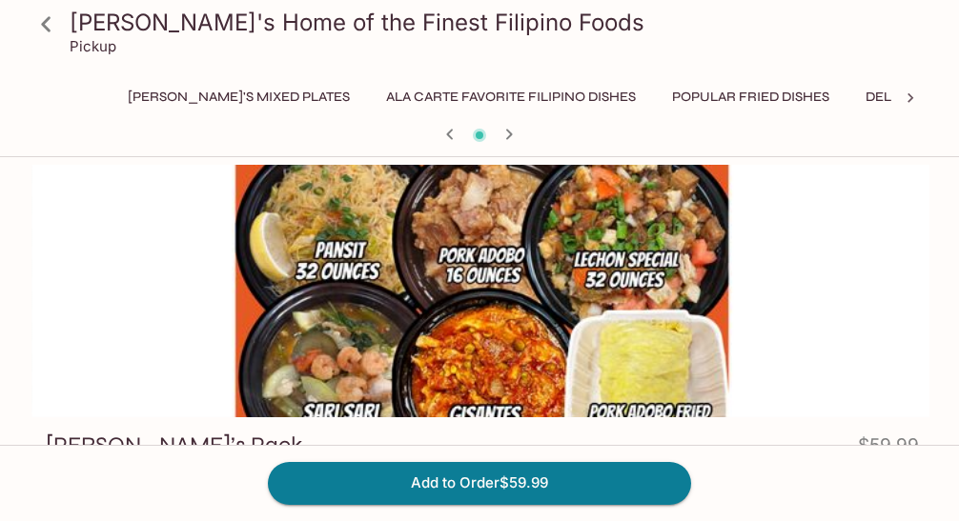
scroll to position [0, 727]
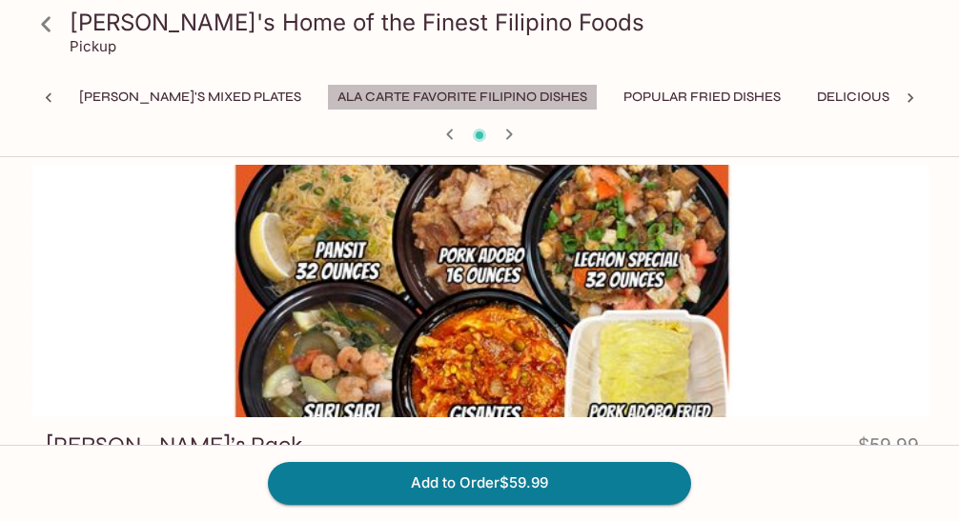
click at [372, 96] on button "Ala Carte Favorite Filipino Dishes" at bounding box center [462, 97] width 271 height 27
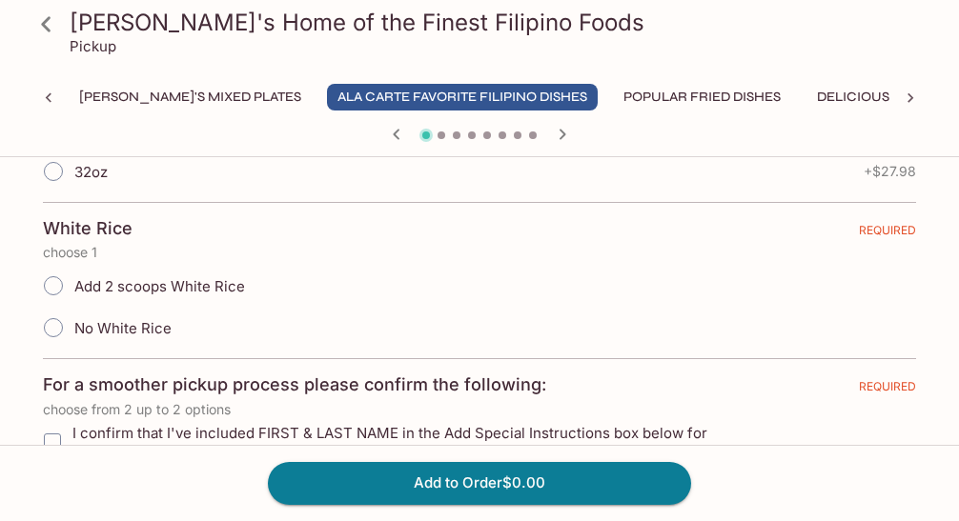
scroll to position [286, 0]
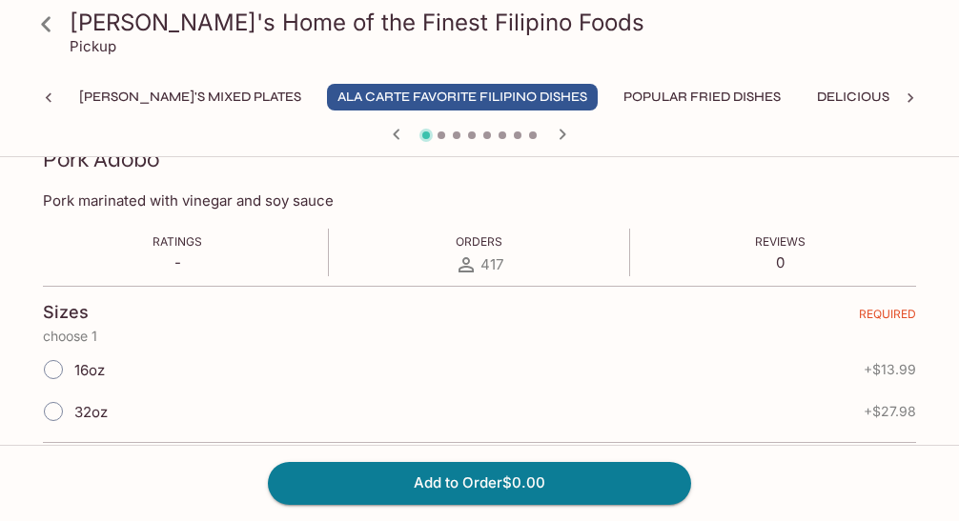
click at [564, 133] on icon "button" at bounding box center [562, 134] width 23 height 23
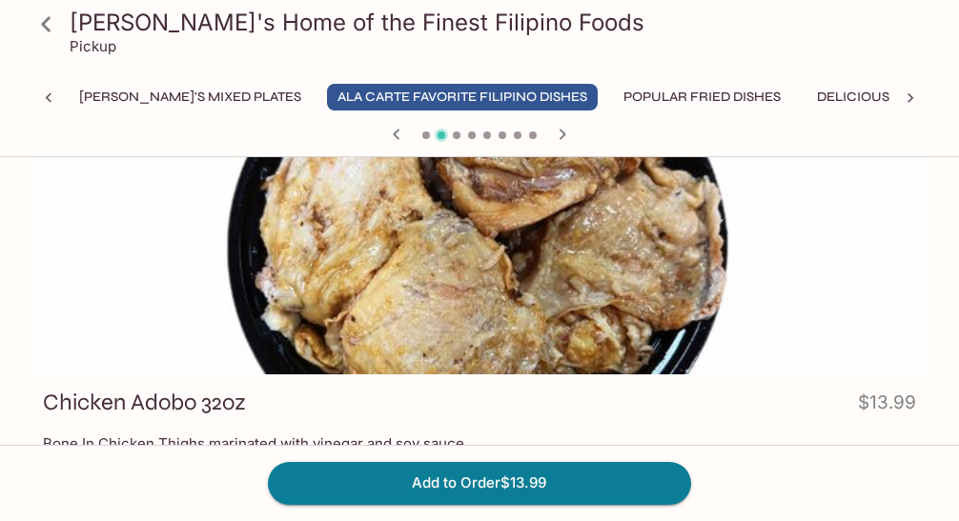
scroll to position [0, 0]
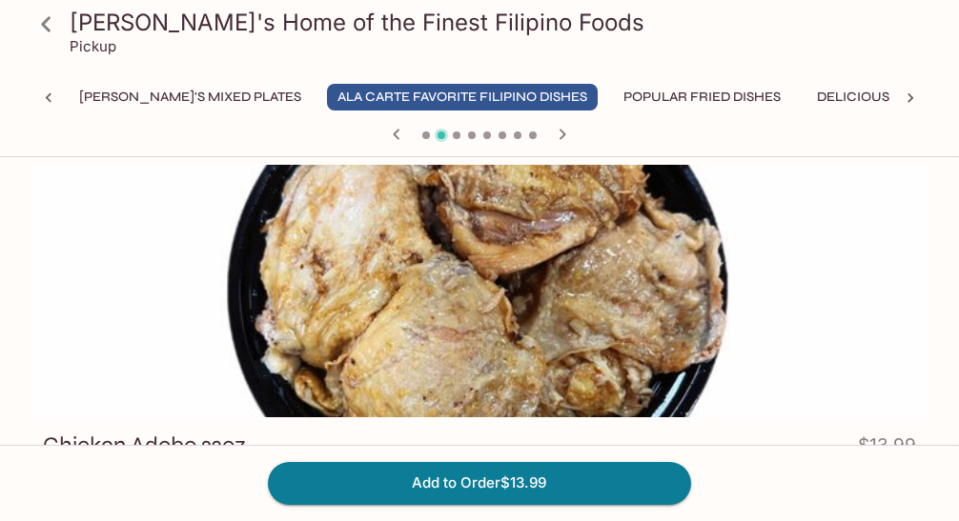
click at [562, 133] on icon "button" at bounding box center [563, 134] width 7 height 10
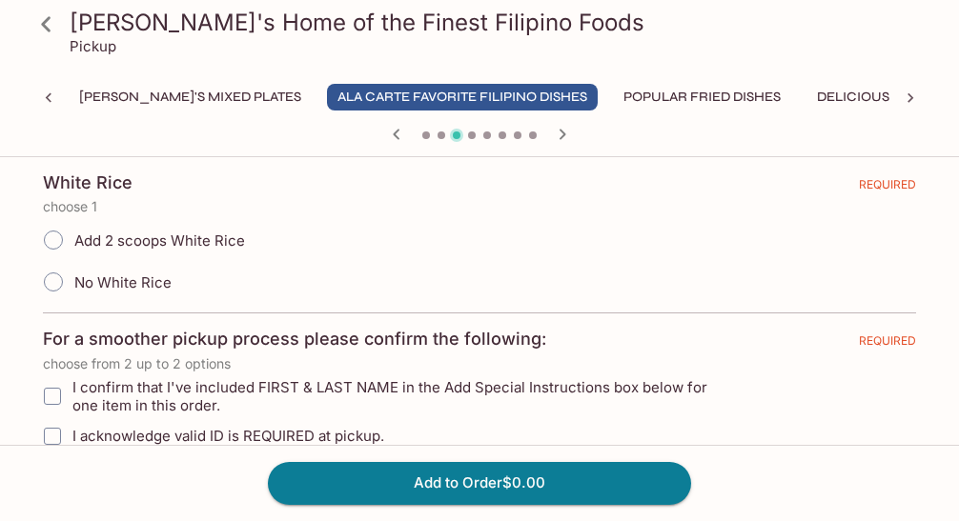
scroll to position [381, 0]
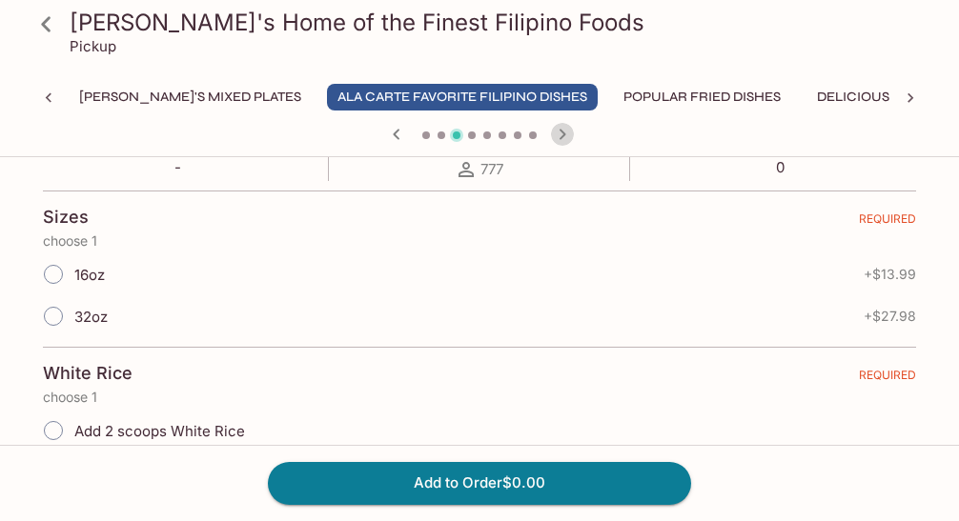
click at [563, 136] on icon "button" at bounding box center [562, 134] width 23 height 23
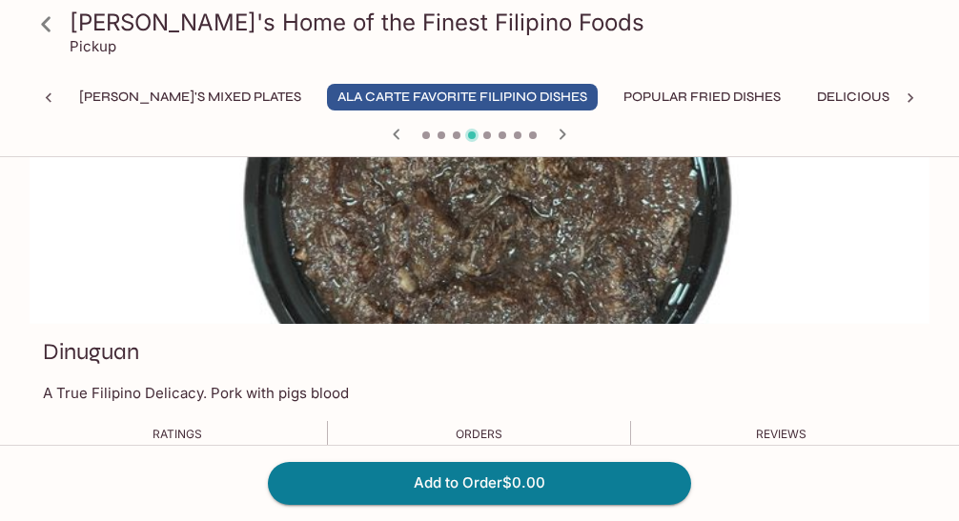
scroll to position [0, 0]
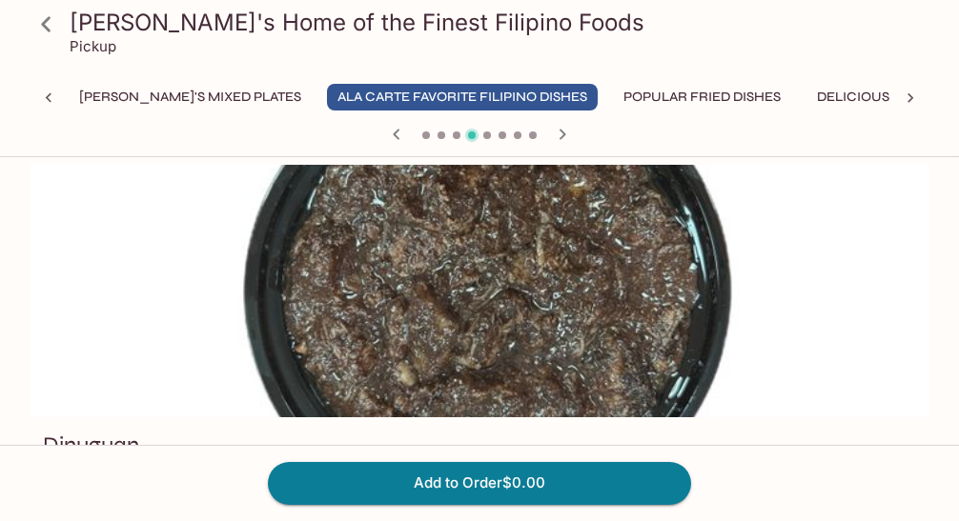
click at [561, 130] on icon "button" at bounding box center [563, 134] width 7 height 10
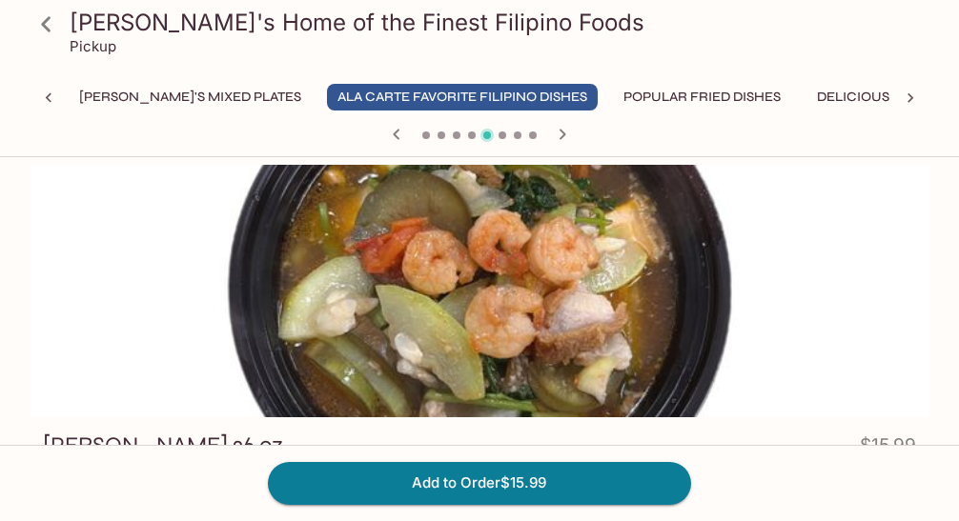
click at [561, 125] on icon "button" at bounding box center [562, 134] width 23 height 23
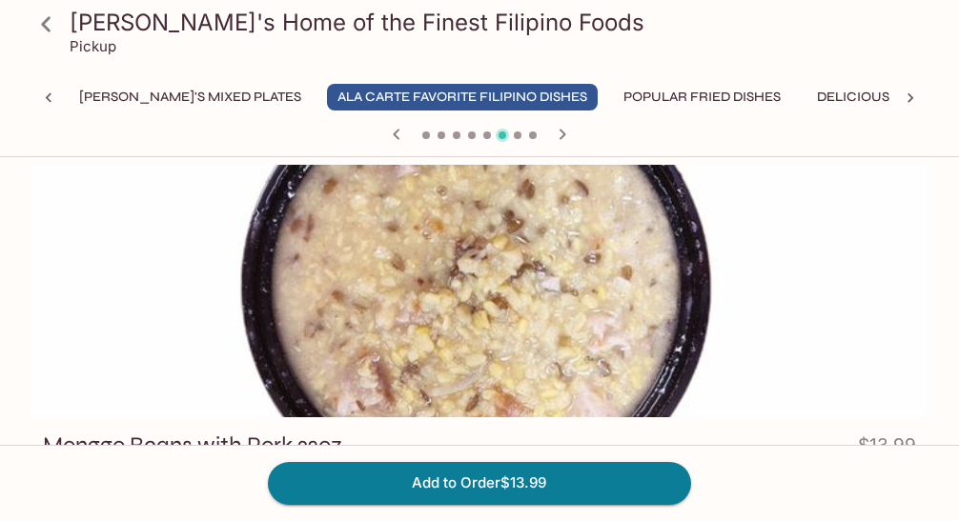
click at [561, 125] on icon "button" at bounding box center [562, 134] width 23 height 23
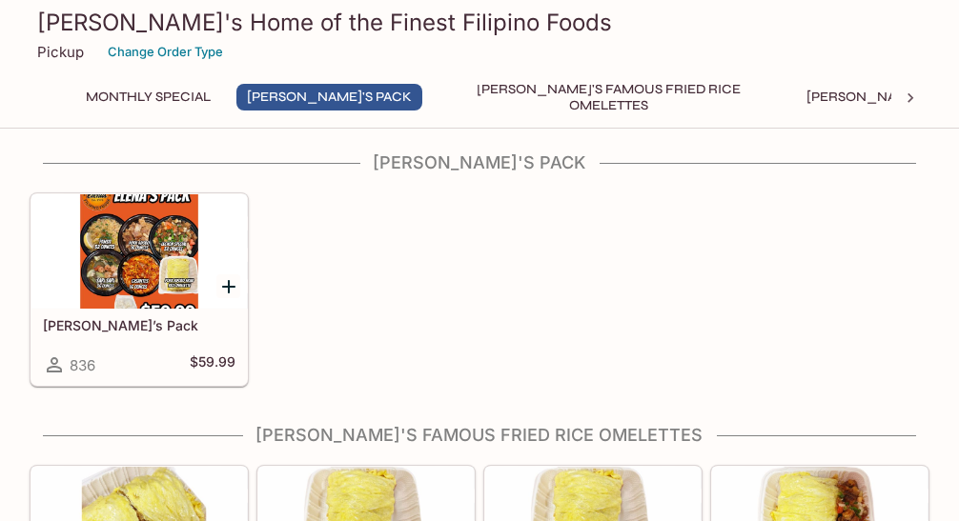
scroll to position [278, 0]
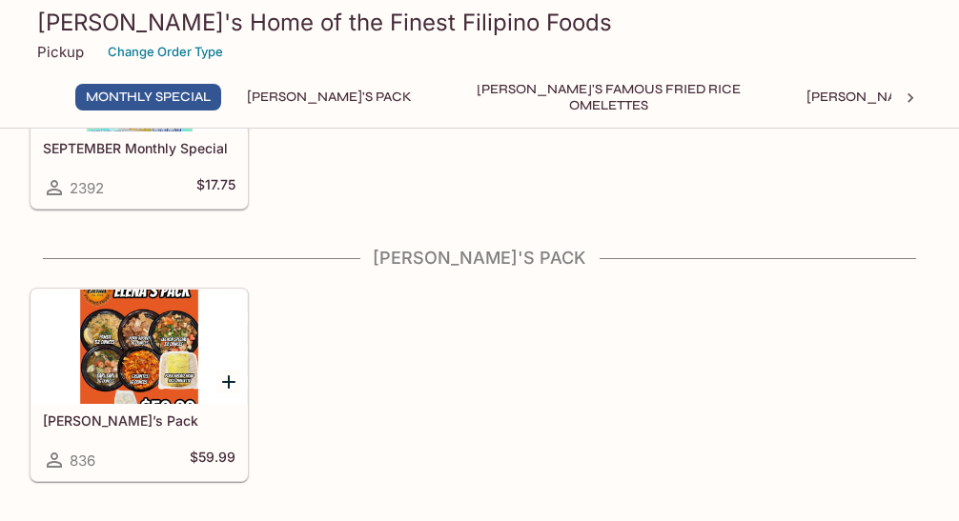
click at [231, 381] on icon "Add Elena’s Pack" at bounding box center [228, 382] width 23 height 23
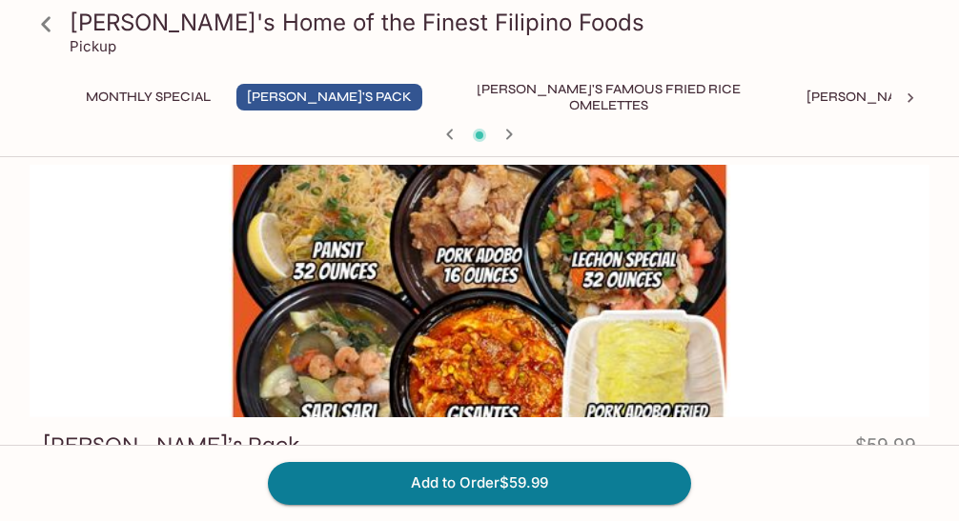
click at [640, 266] on div at bounding box center [480, 291] width 900 height 253
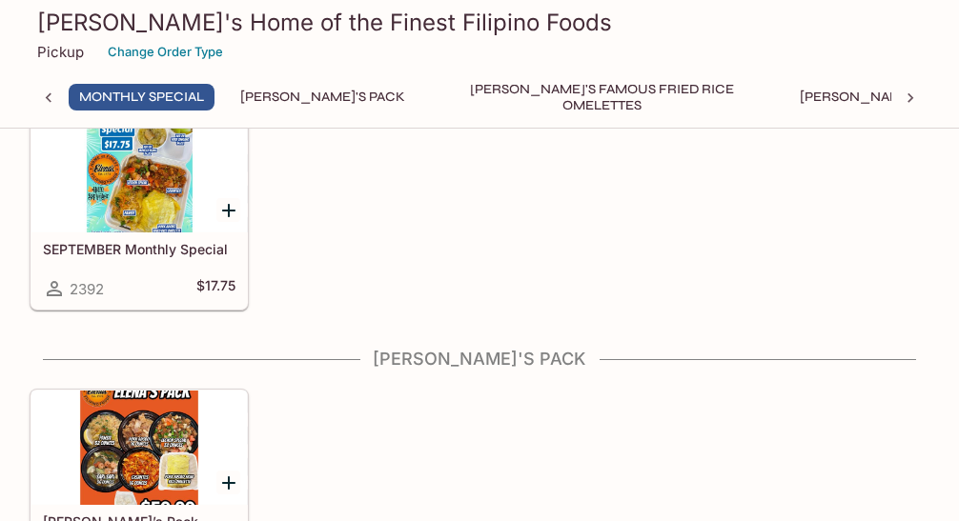
scroll to position [191, 0]
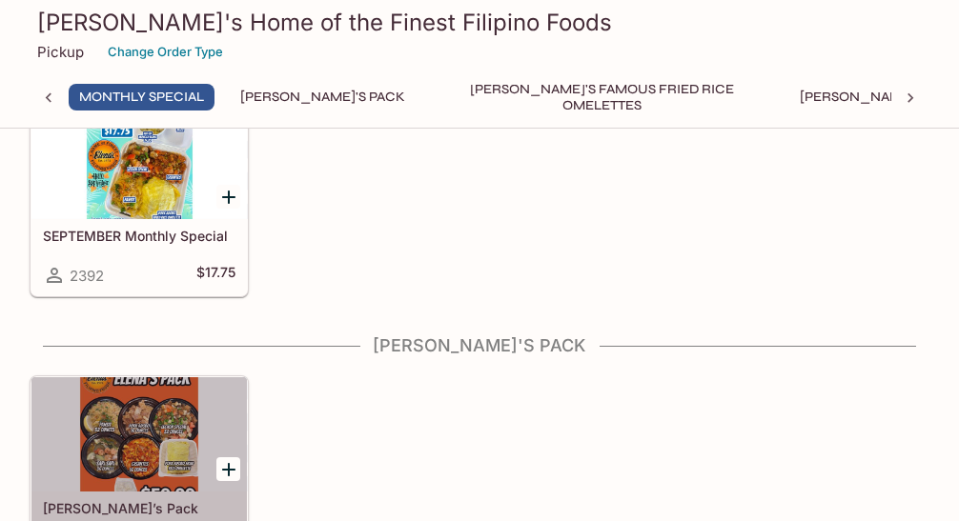
click at [147, 430] on div at bounding box center [138, 435] width 215 height 114
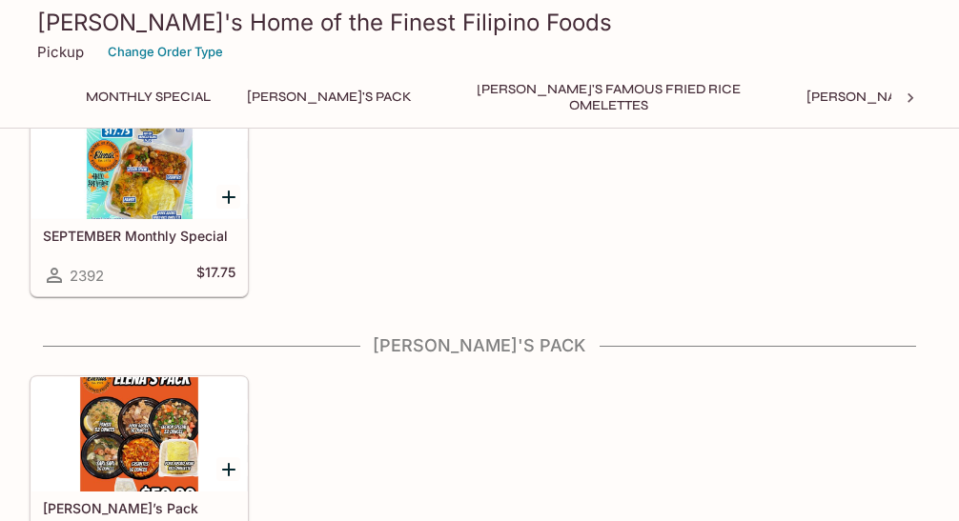
scroll to position [183, 0]
